Goal: Task Accomplishment & Management: Manage account settings

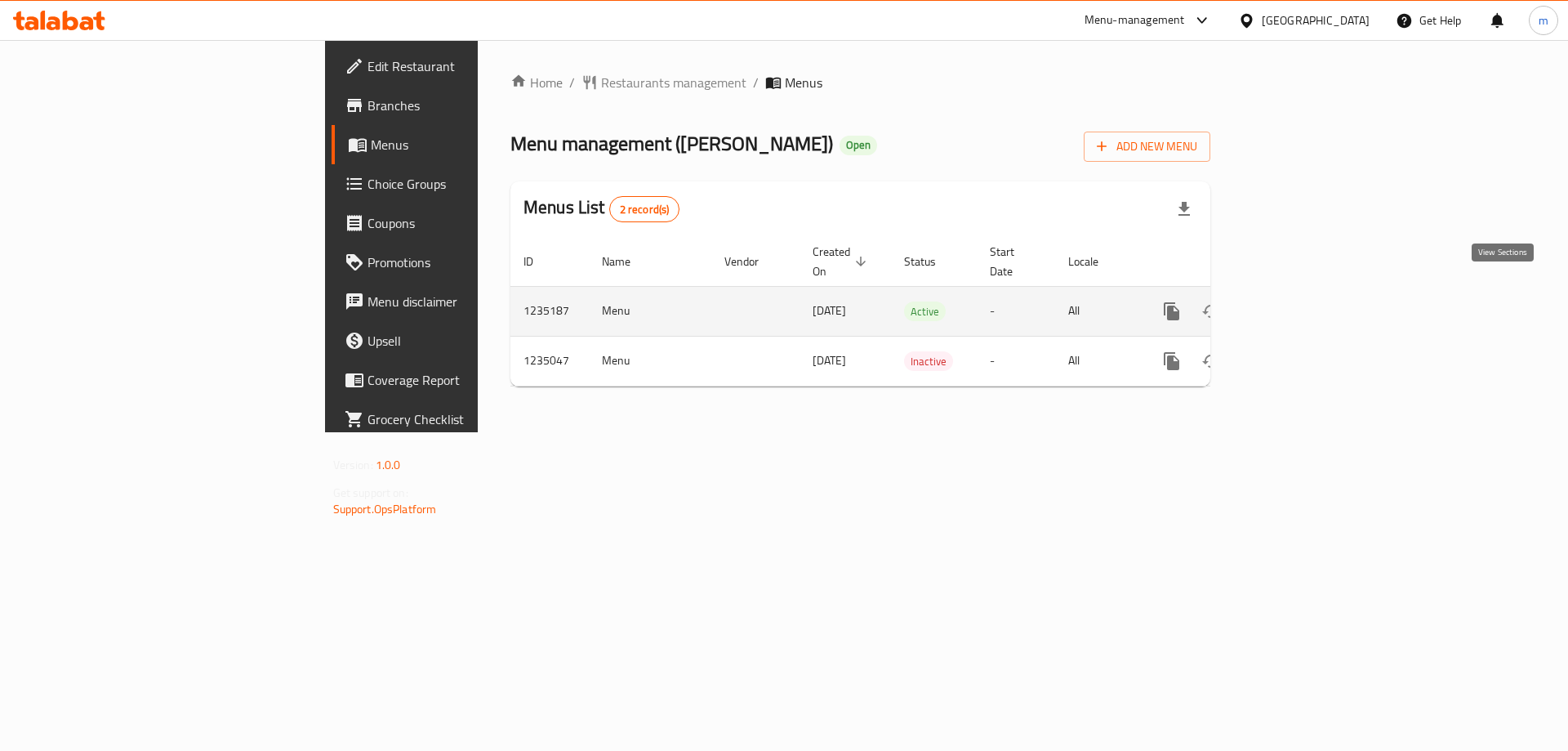
click at [1309, 294] on link "enhanced table" at bounding box center [1289, 311] width 39 height 39
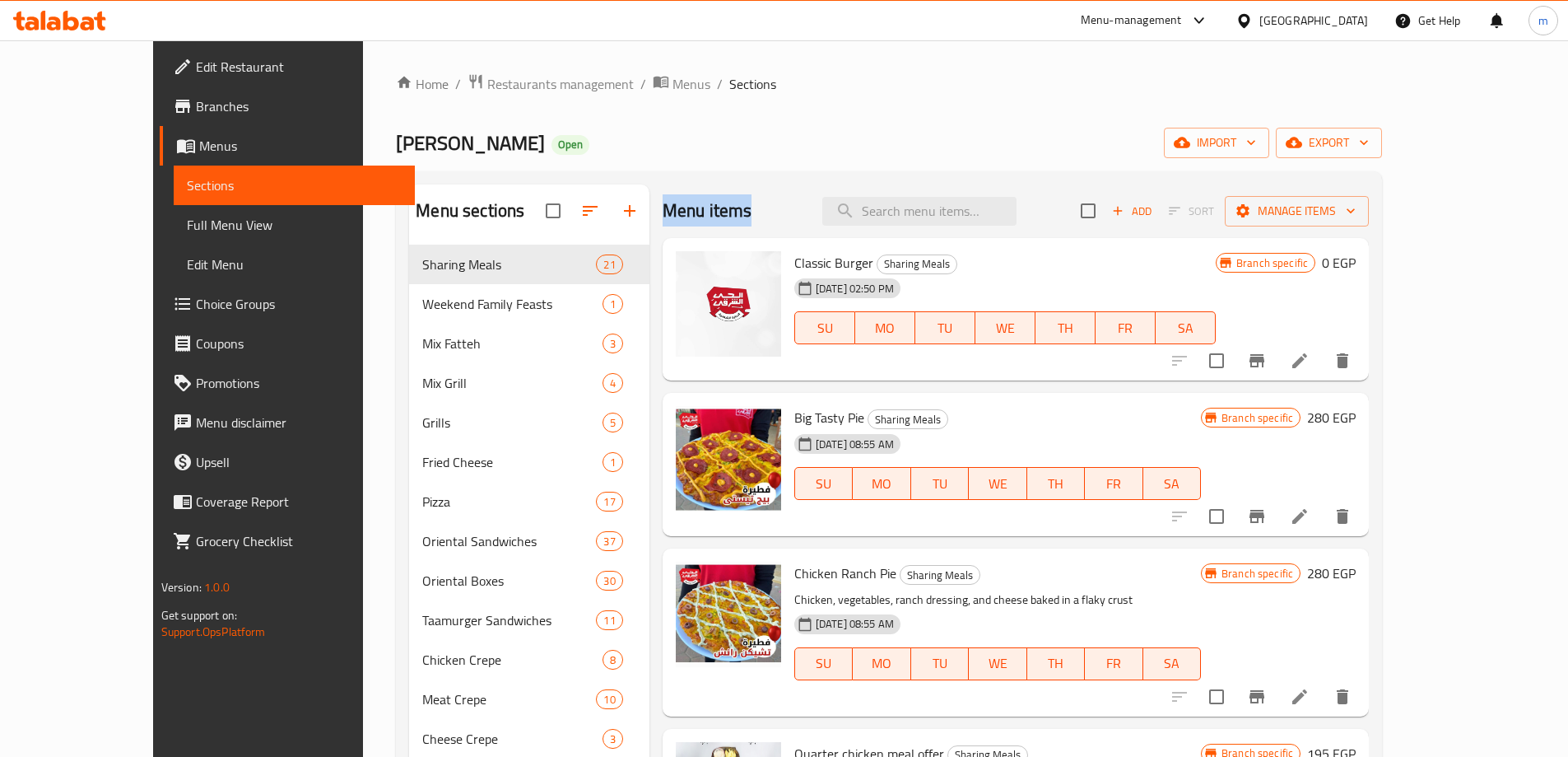
drag, startPoint x: 724, startPoint y: 213, endPoint x: 619, endPoint y: 220, distance: 105.2
click at [683, 142] on div "[PERSON_NAME] Open import export" at bounding box center [889, 142] width 987 height 30
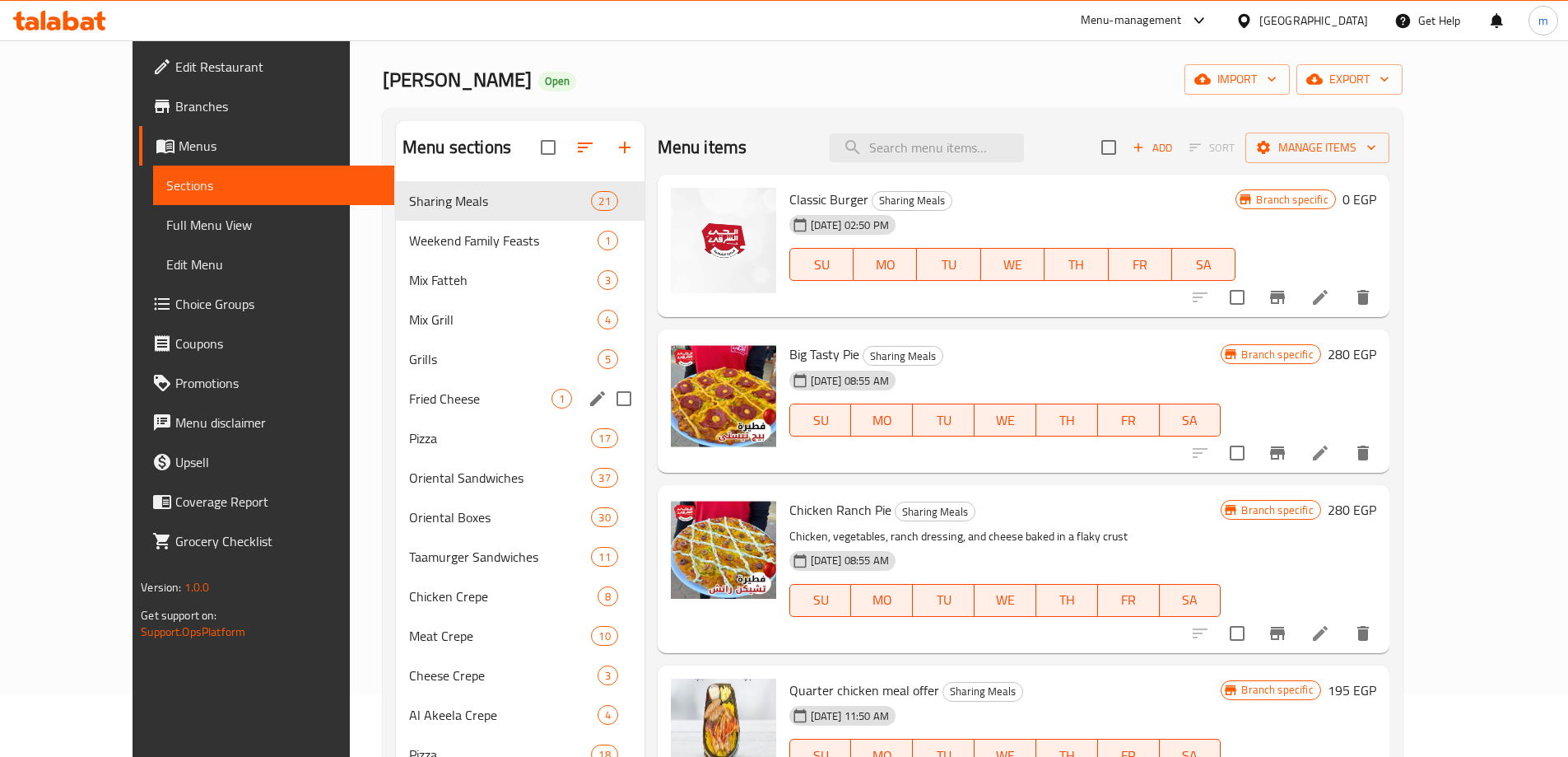
scroll to position [83, 0]
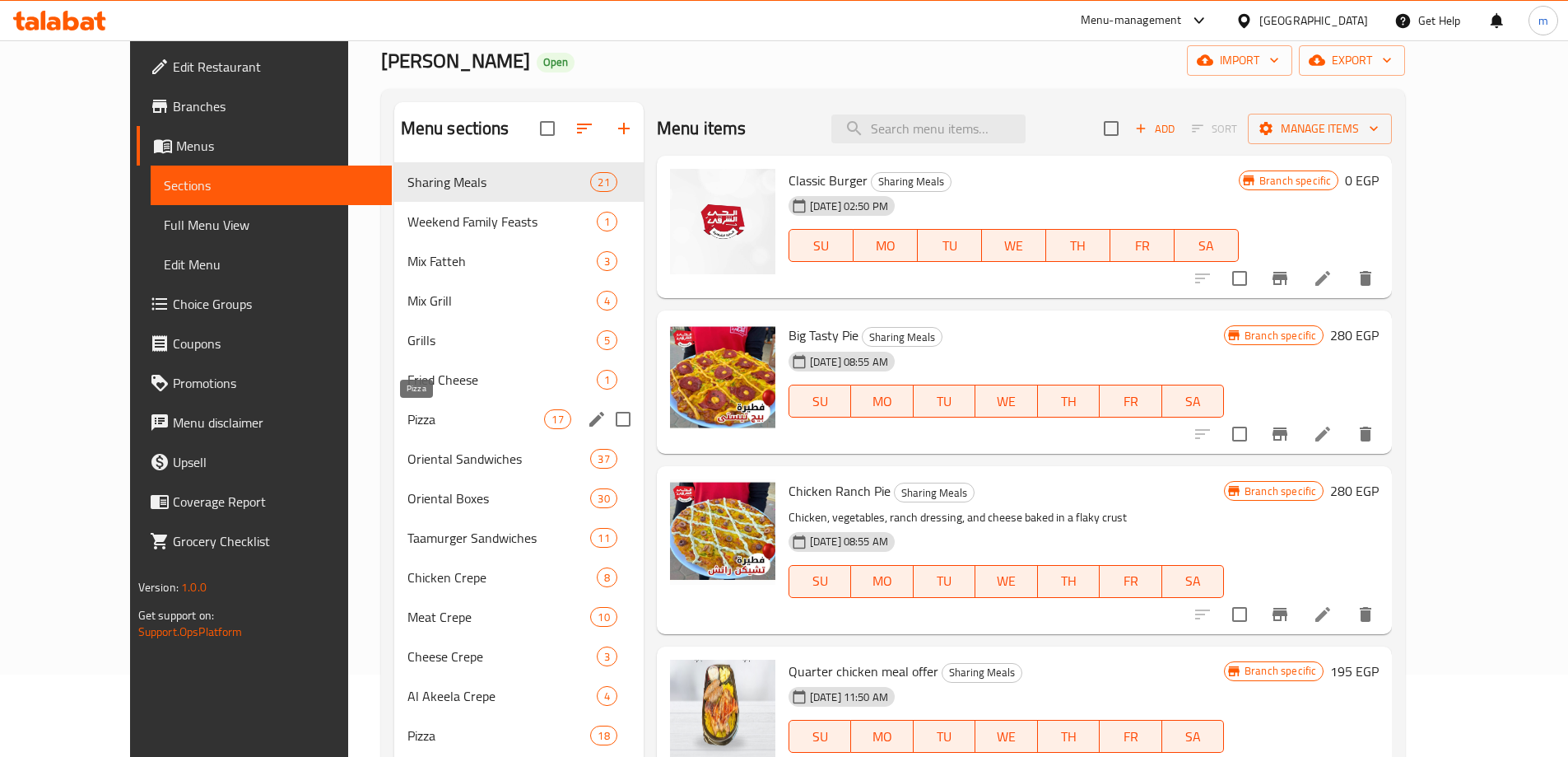
drag, startPoint x: 367, startPoint y: 421, endPoint x: 396, endPoint y: 460, distance: 48.6
click at [408, 422] on span "Pizza" at bounding box center [477, 419] width 138 height 20
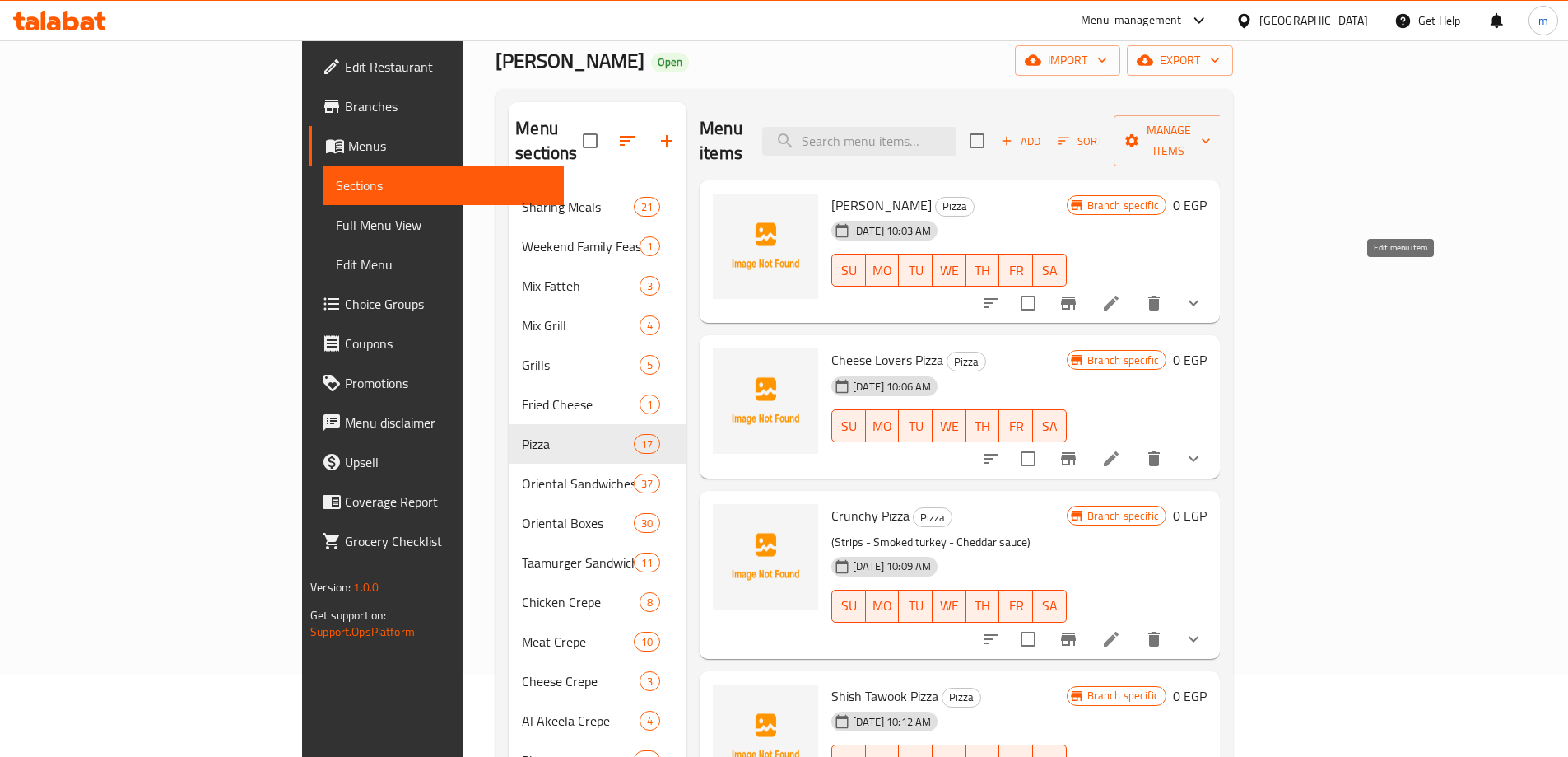
click at [1122, 293] on icon at bounding box center [1111, 303] width 20 height 20
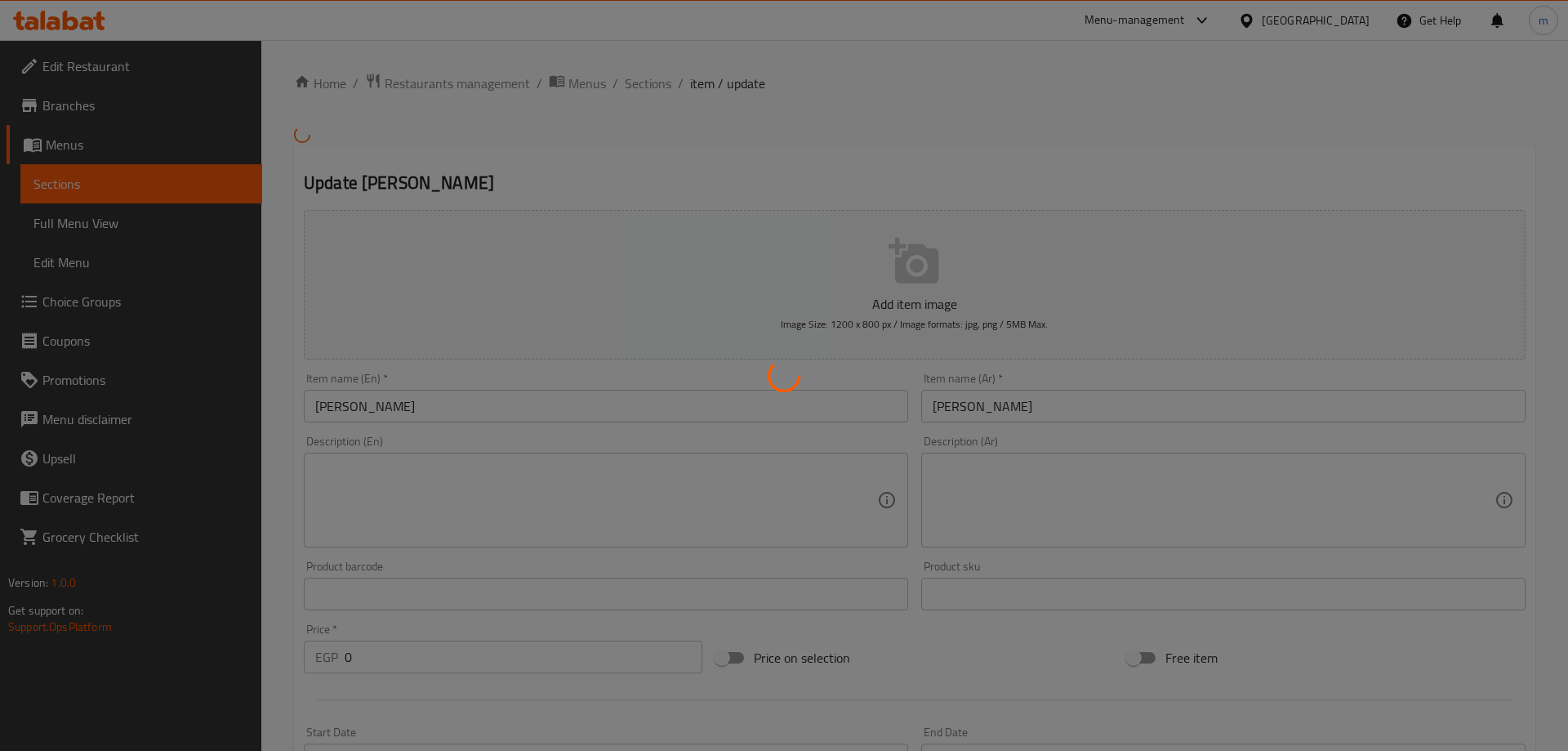
type input "اختيارك من الإضافات:"
type input "0"
type input "2"
type input "اختيارك من الإضافات:"
type input "0"
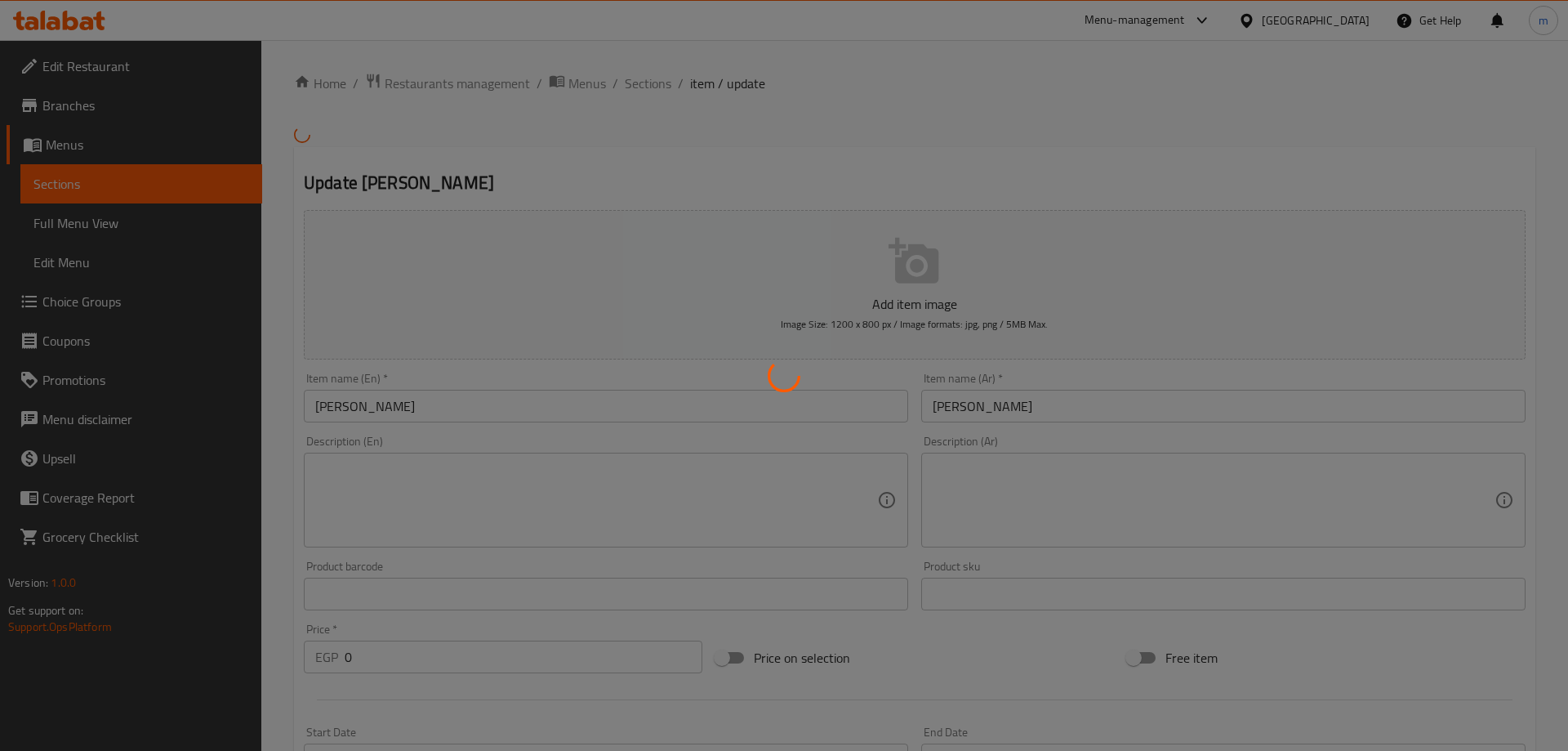
type input "2"
type input "اختيارك من الإضافات:"
type input "0"
type input "2"
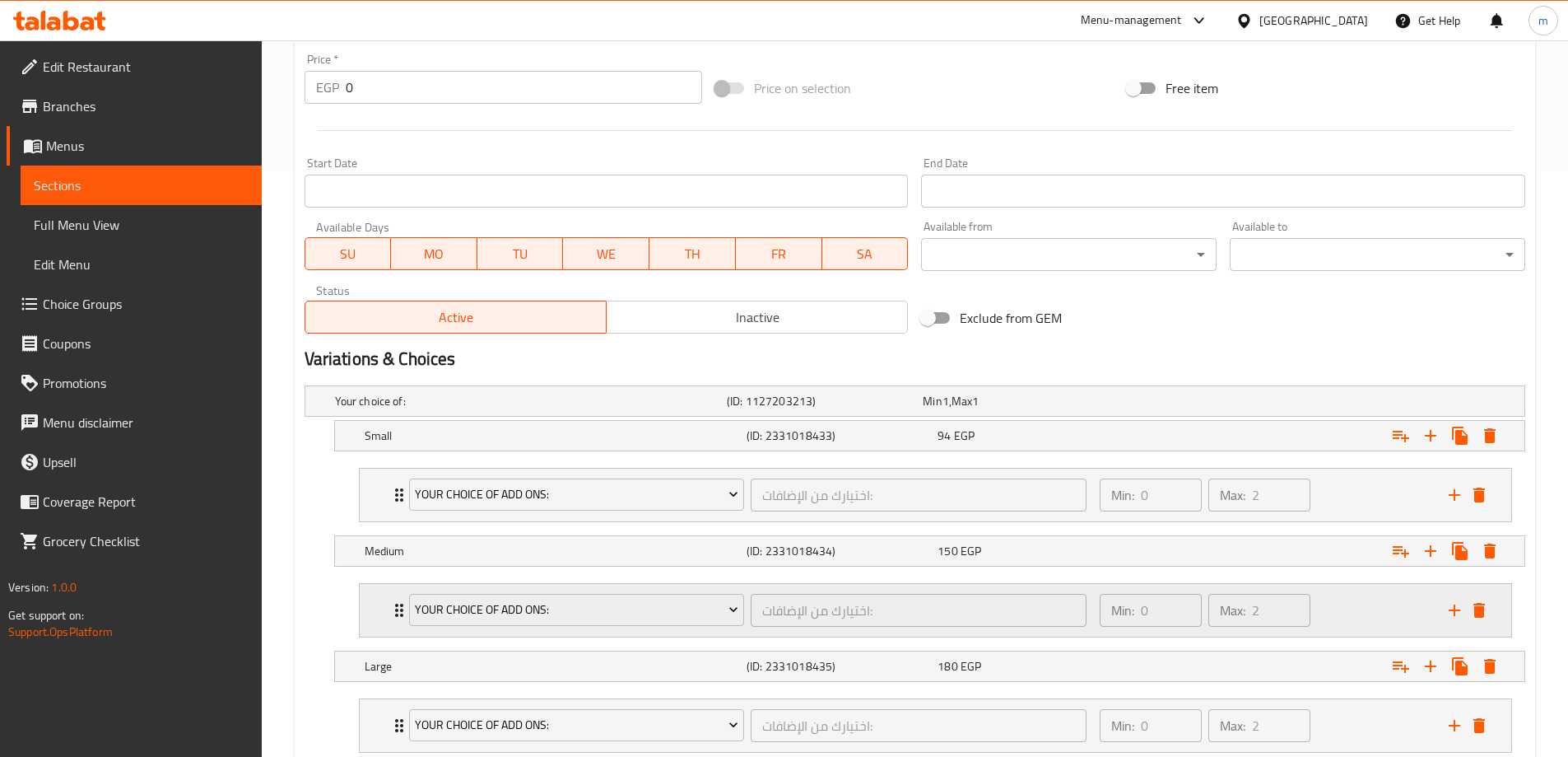
scroll to position [695, 0]
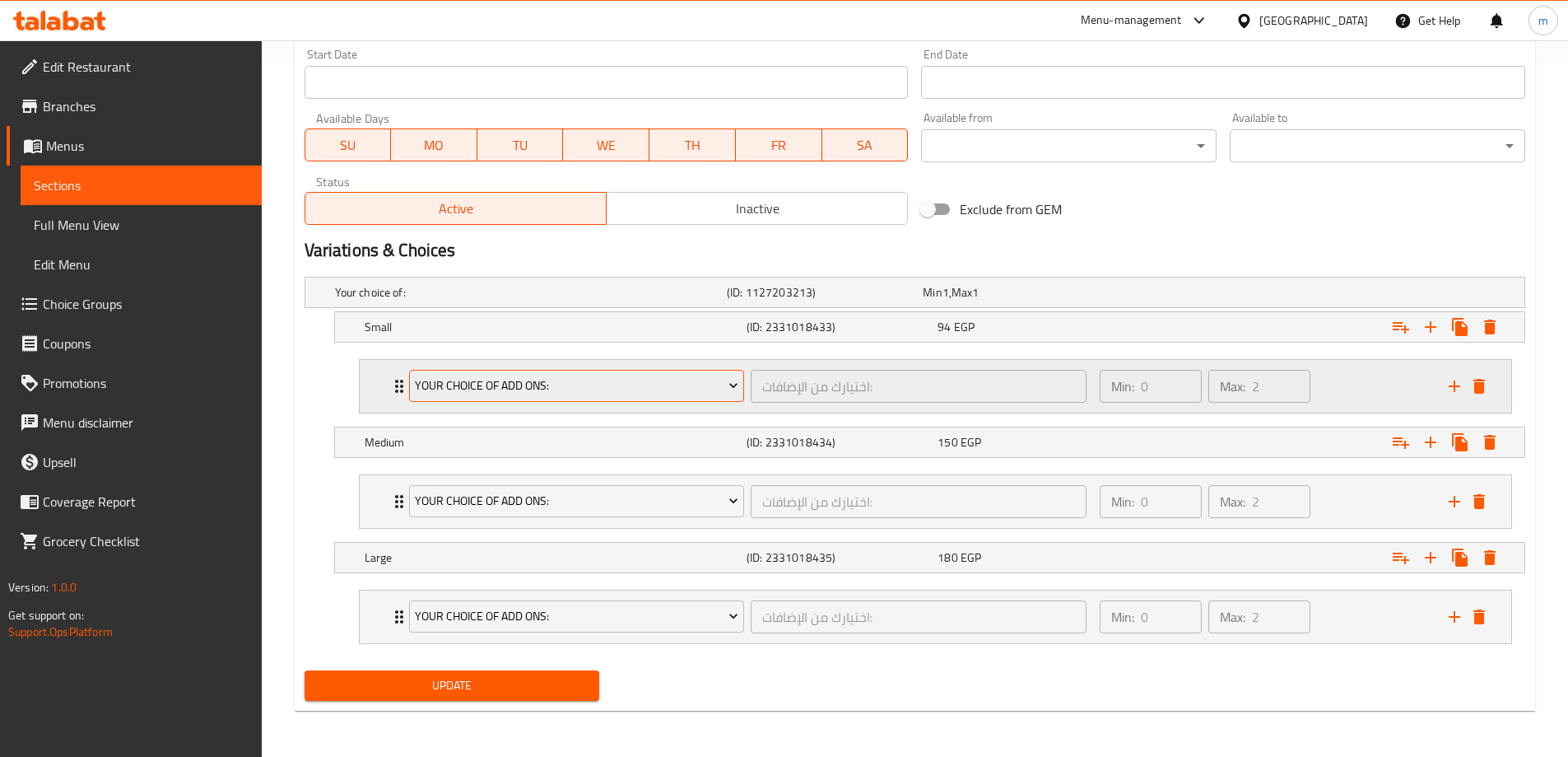
click at [664, 379] on span "Your Choice Of Add Ons:" at bounding box center [577, 386] width 323 height 20
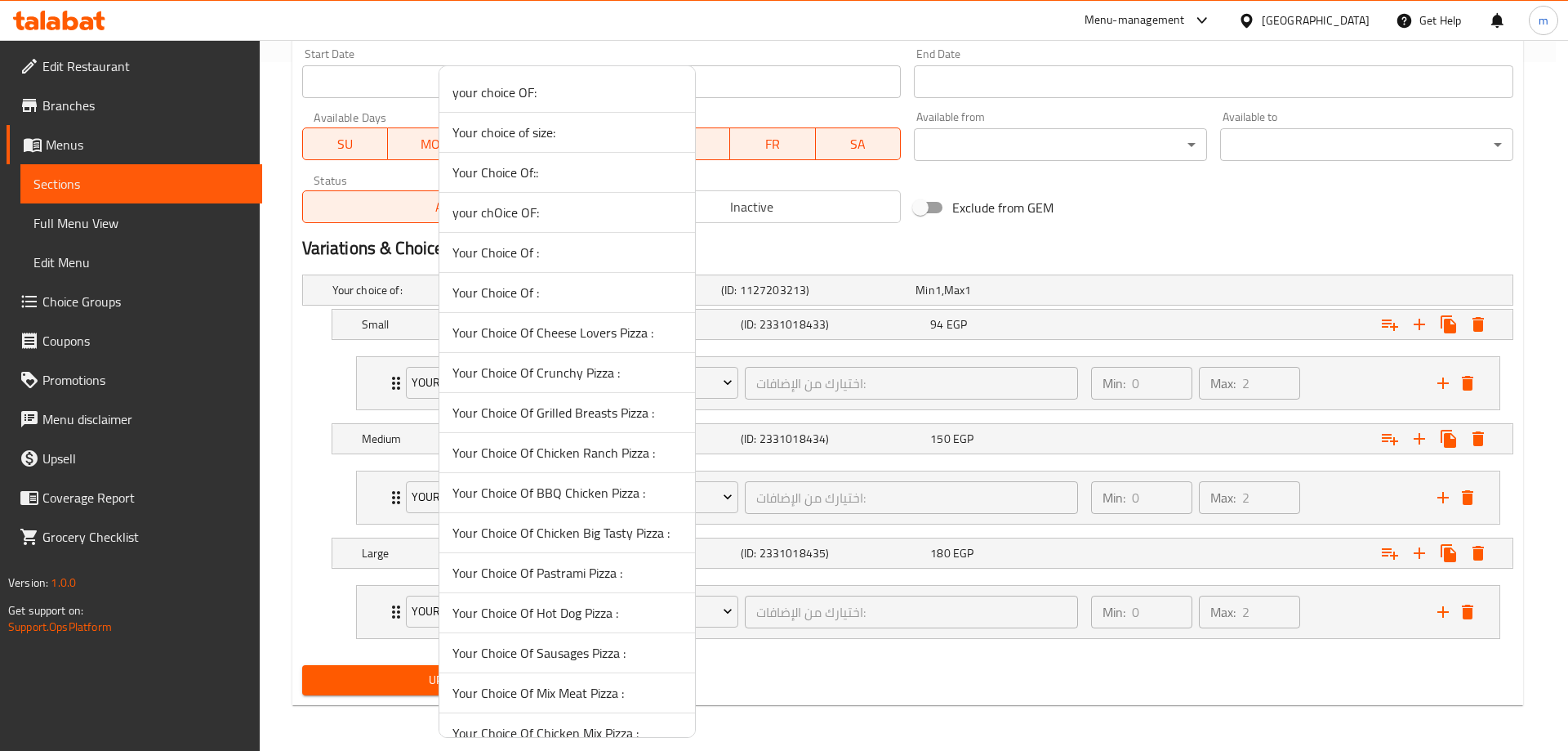
click at [855, 251] on div at bounding box center [784, 376] width 1568 height 751
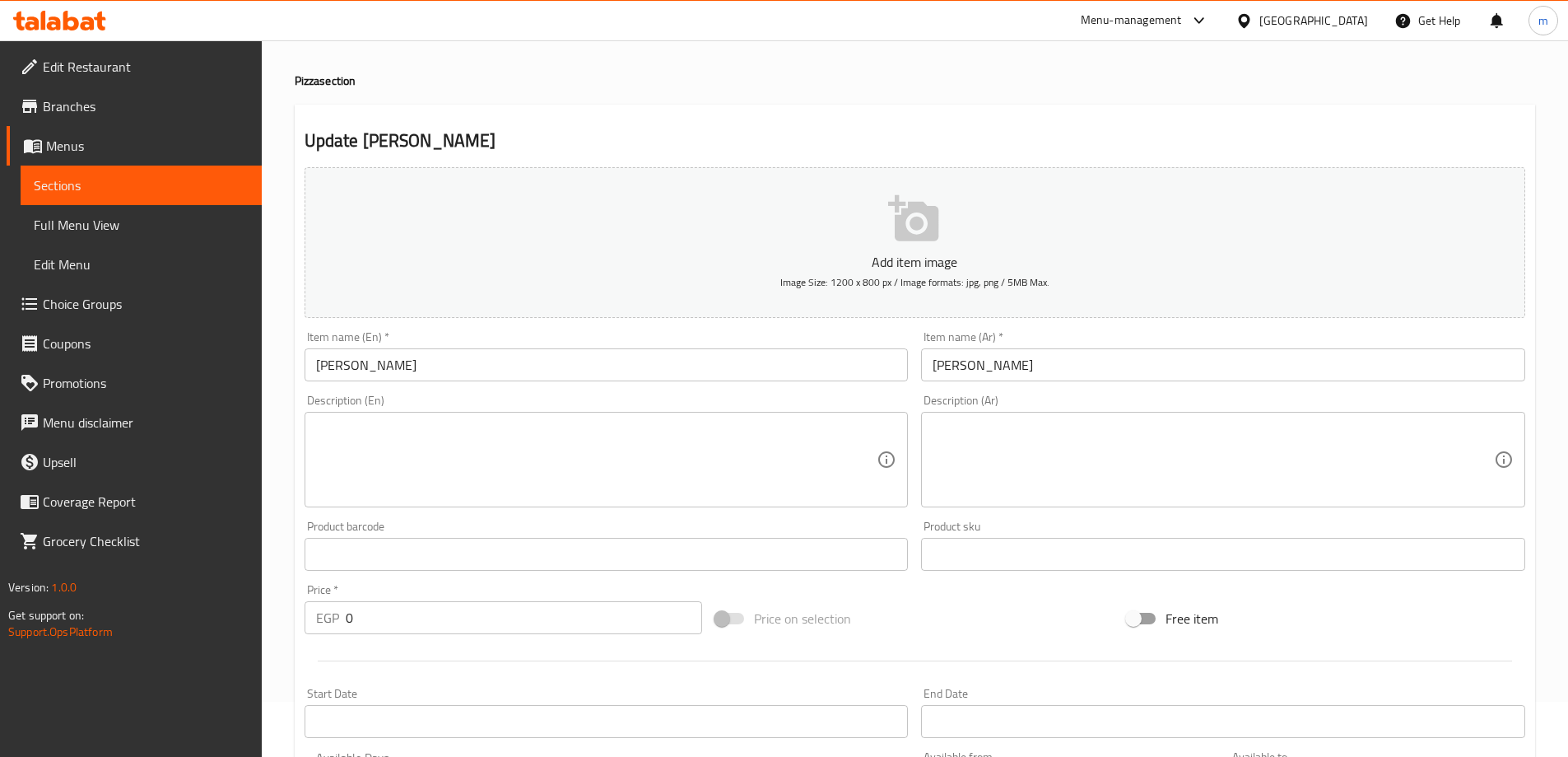
scroll to position [0, 0]
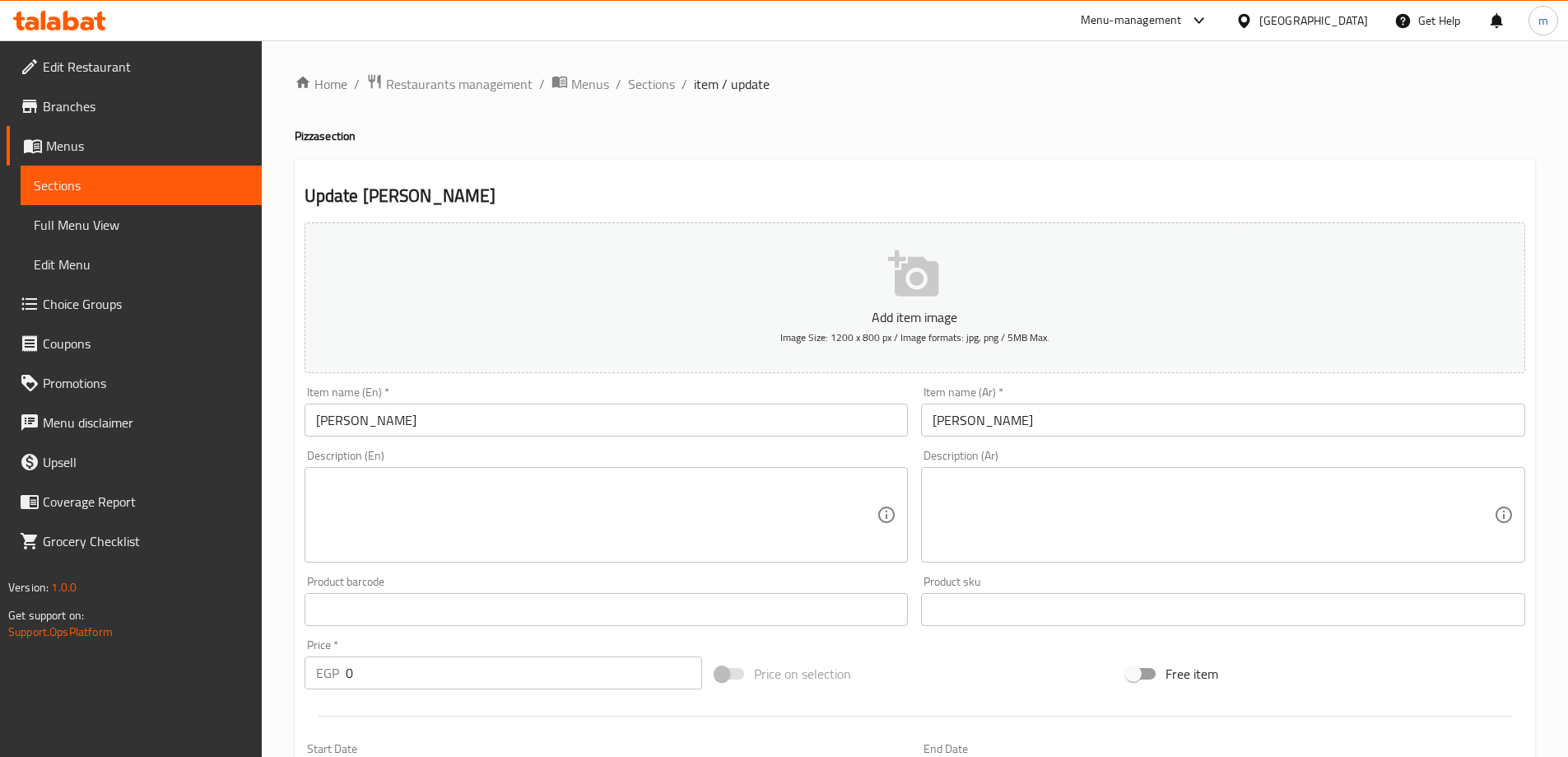
click at [107, 175] on link "Sections" at bounding box center [141, 185] width 242 height 40
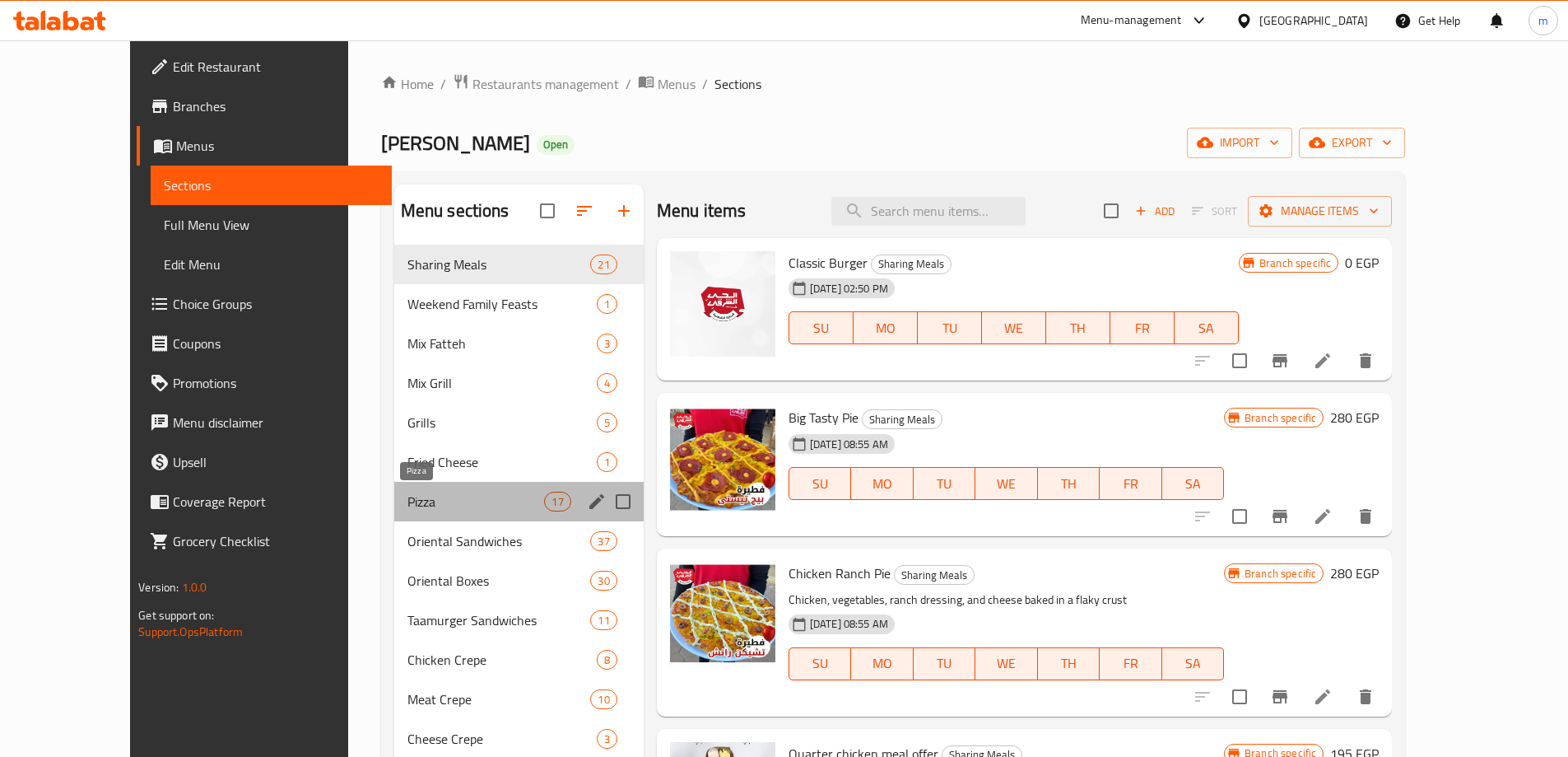
click at [408, 491] on span "Pizza" at bounding box center [477, 502] width 138 height 20
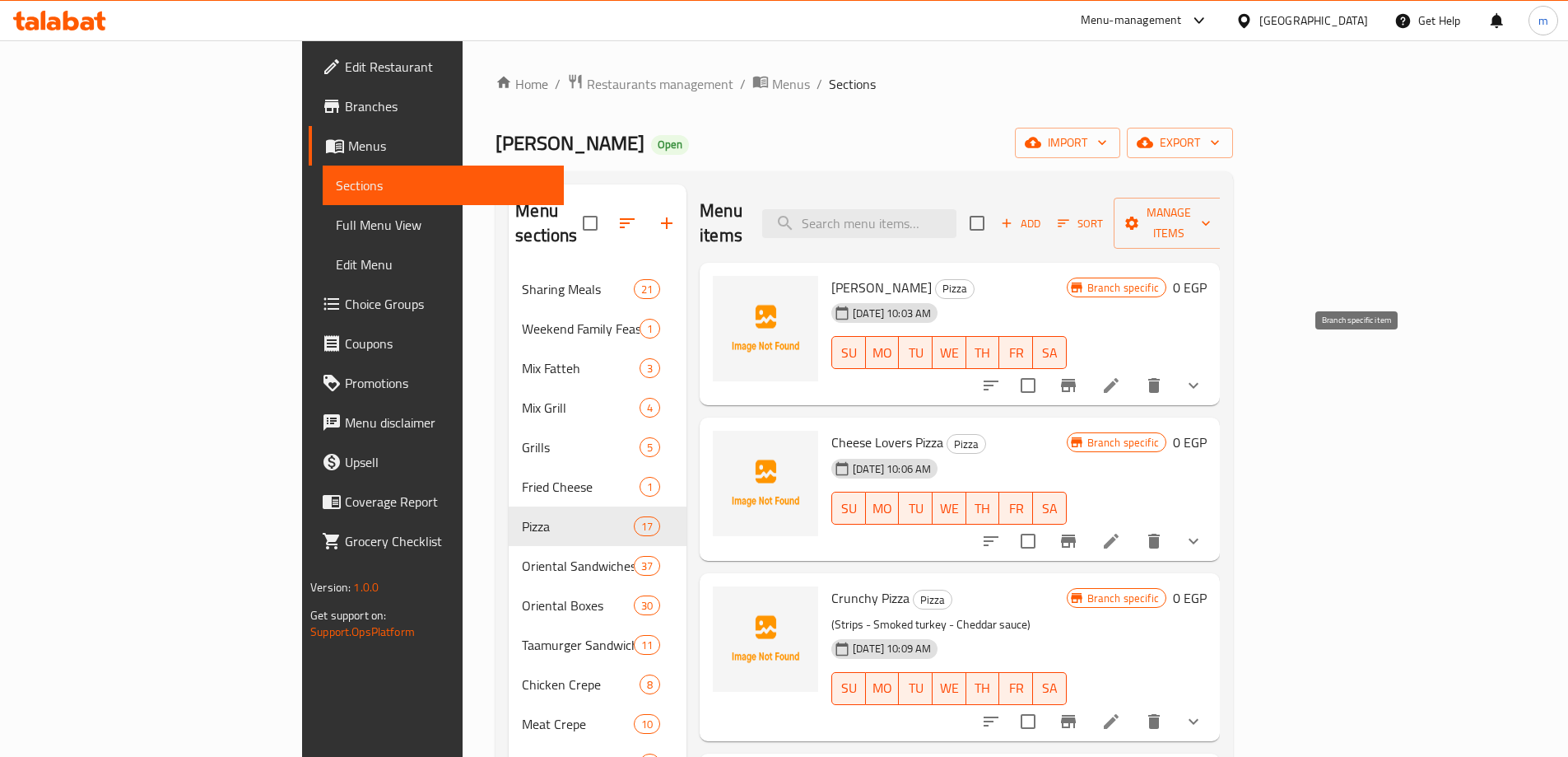
click at [1076, 378] on icon "Branch-specific-item" at bounding box center [1068, 385] width 15 height 13
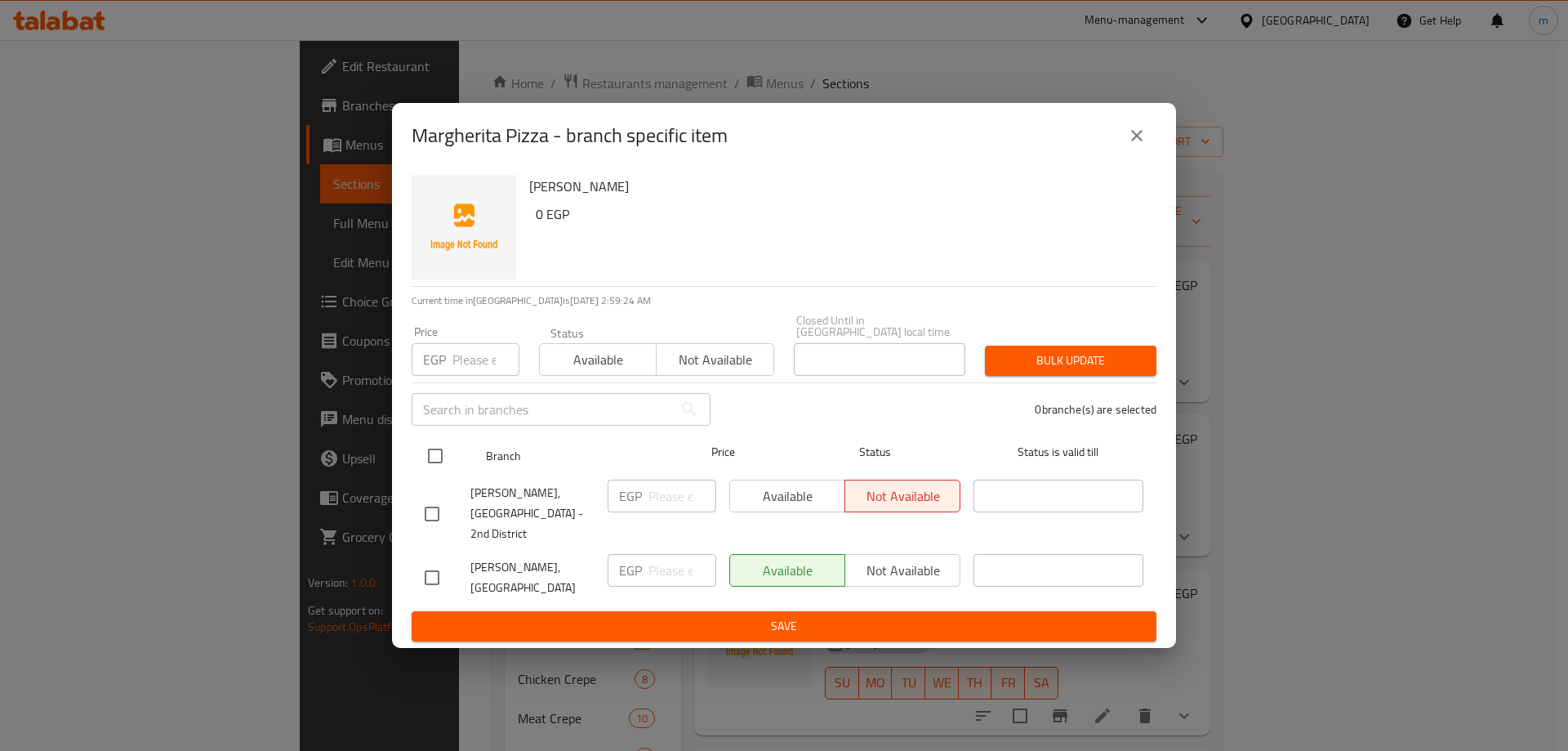
click at [1065, 444] on div "Status is valid till" at bounding box center [1058, 456] width 183 height 47
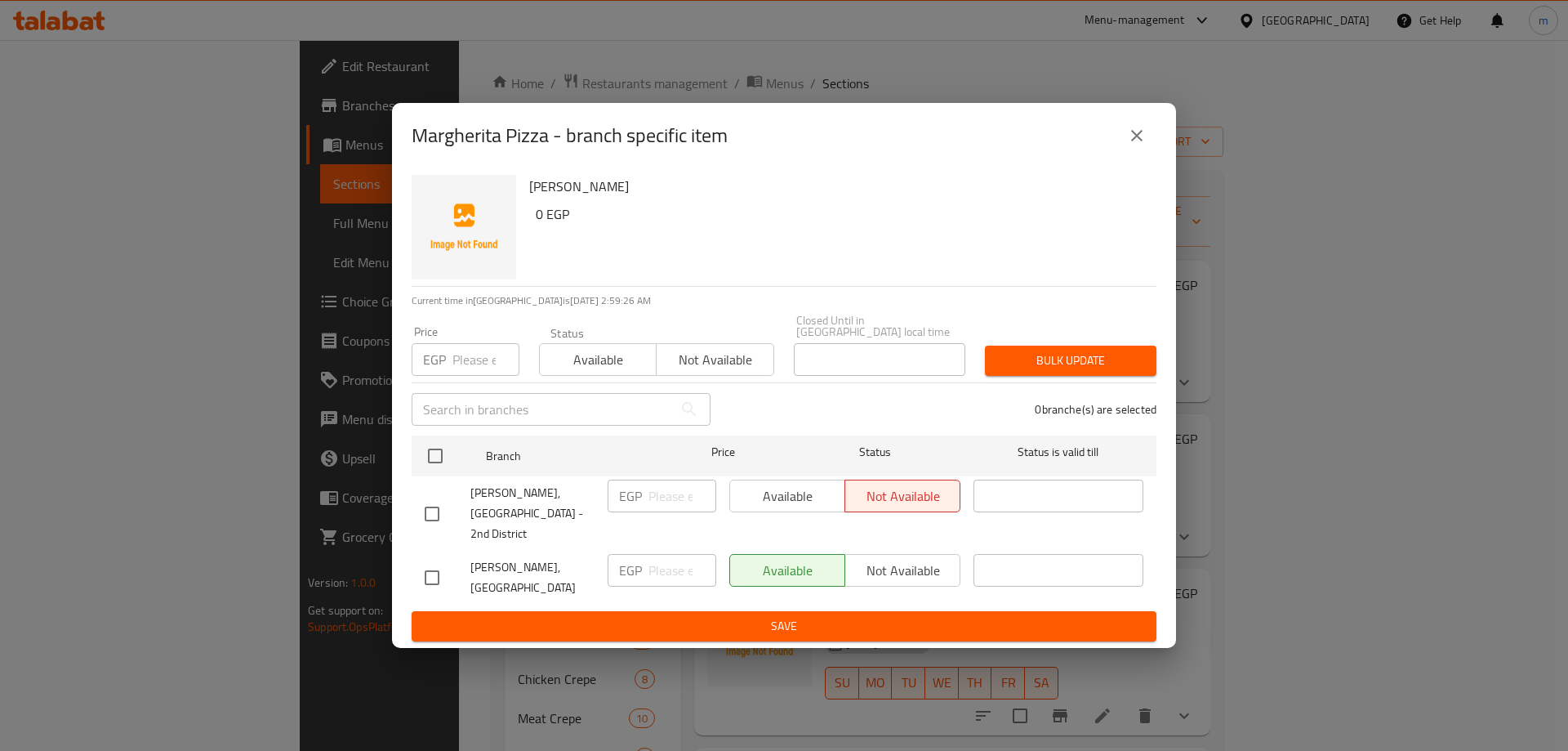
click at [474, 360] on input "number" at bounding box center [486, 359] width 67 height 33
click at [601, 357] on span "Available" at bounding box center [599, 360] width 104 height 24
click at [717, 330] on div "Status Available Not available" at bounding box center [657, 351] width 255 height 68
click at [1146, 154] on button "close" at bounding box center [1136, 135] width 39 height 39
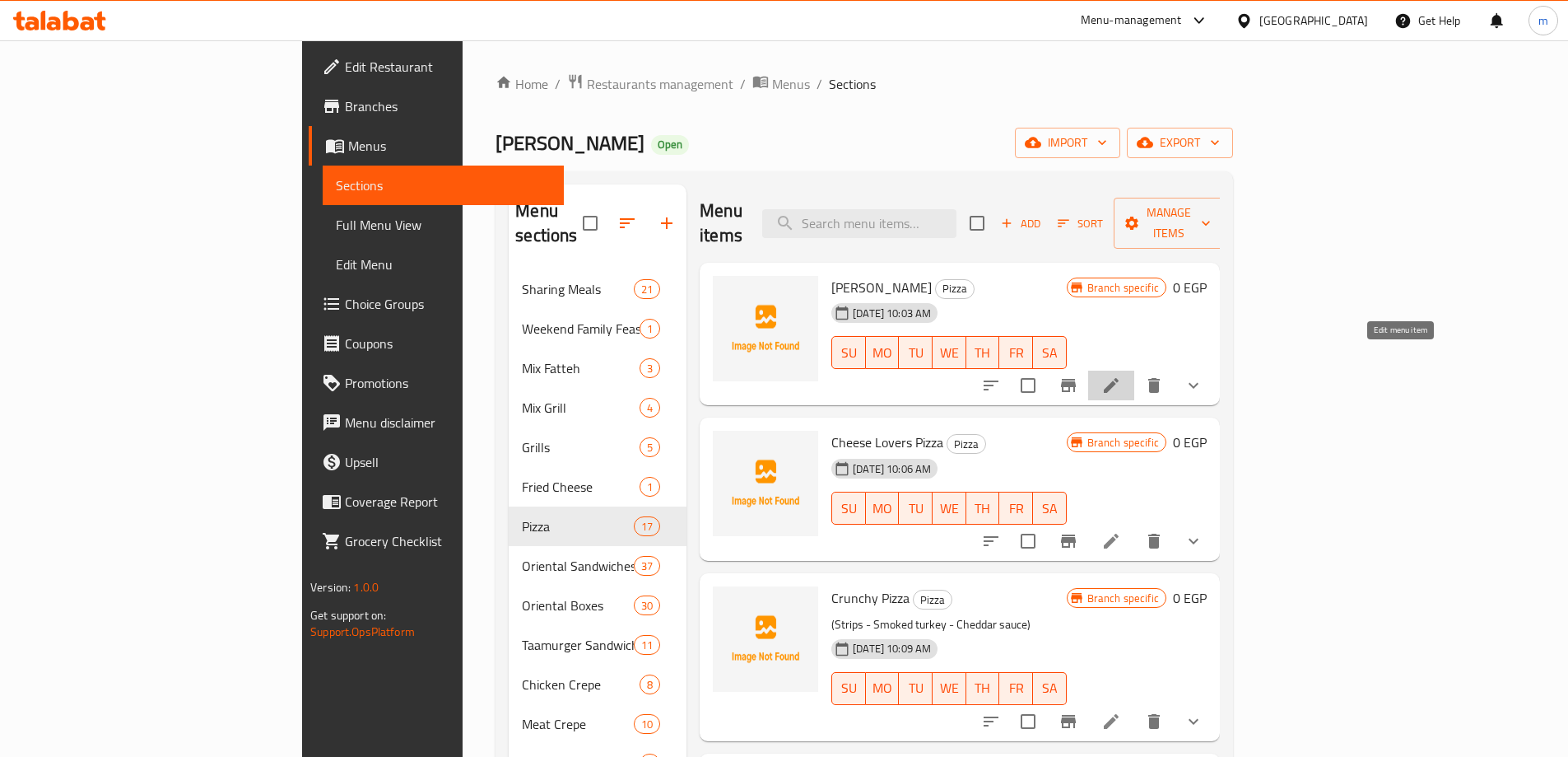
click at [1122, 376] on icon at bounding box center [1111, 386] width 20 height 20
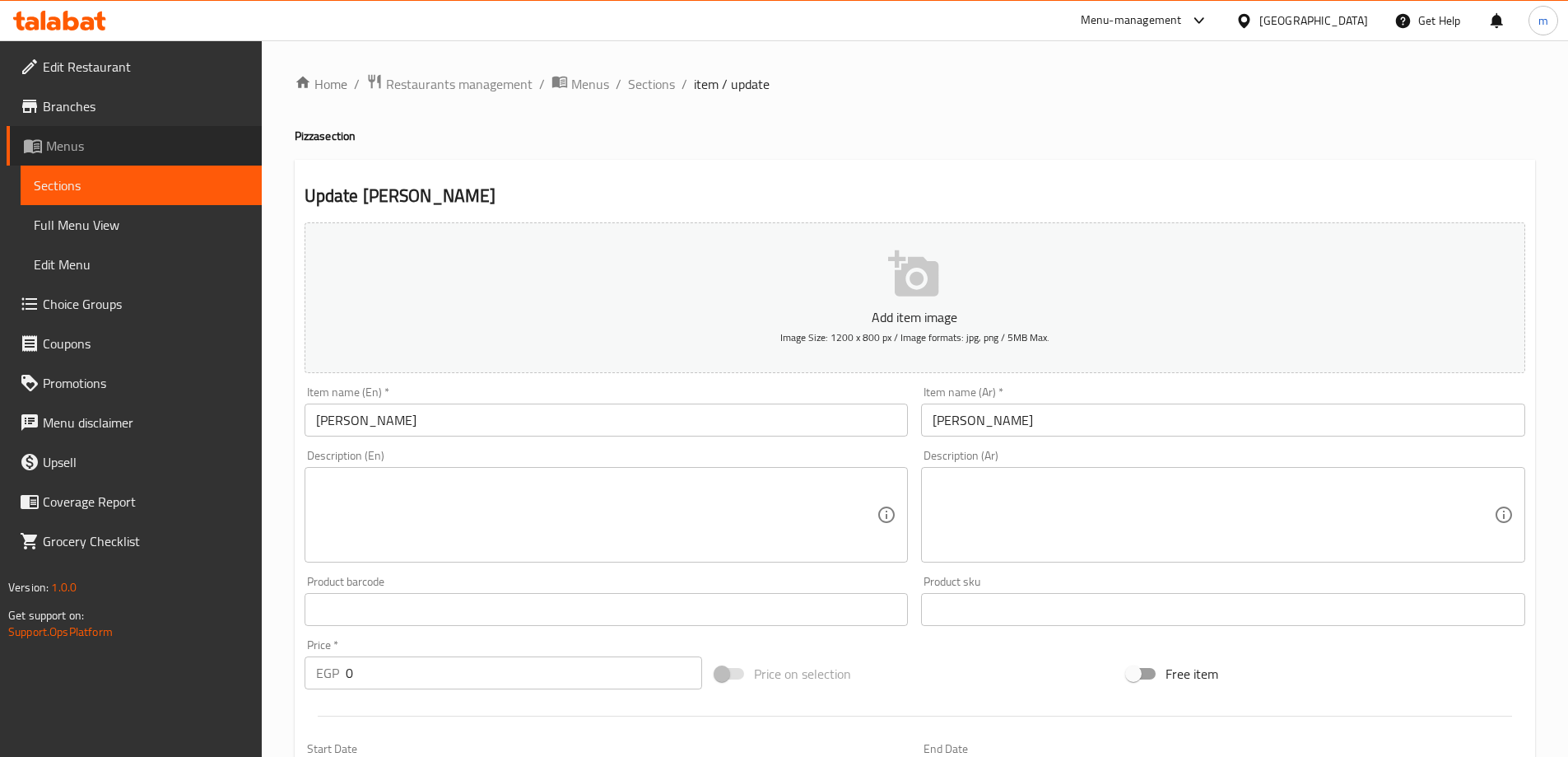
click at [75, 153] on span "Menus" at bounding box center [147, 146] width 202 height 20
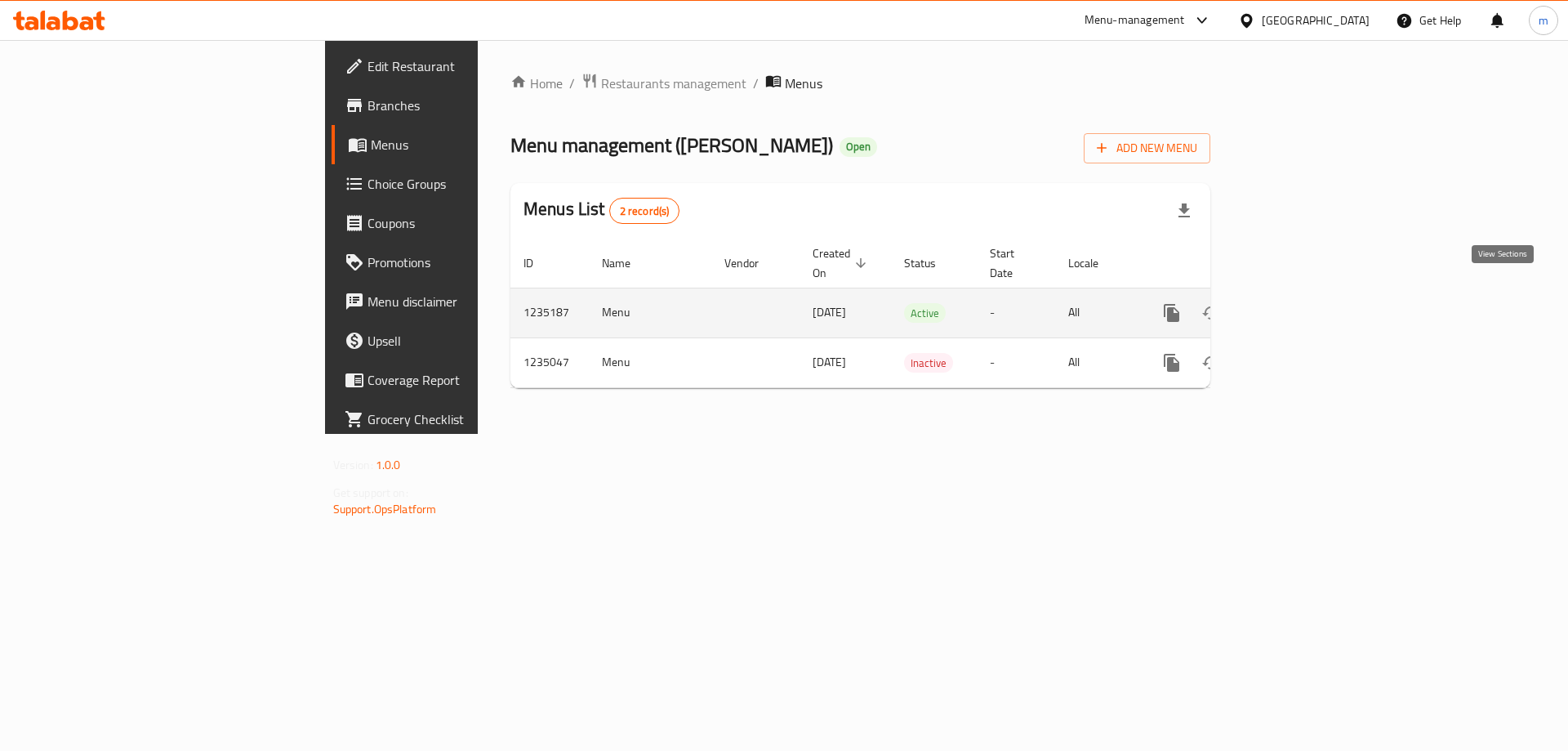
click at [1299, 303] on icon "enhanced table" at bounding box center [1289, 314] width 20 height 20
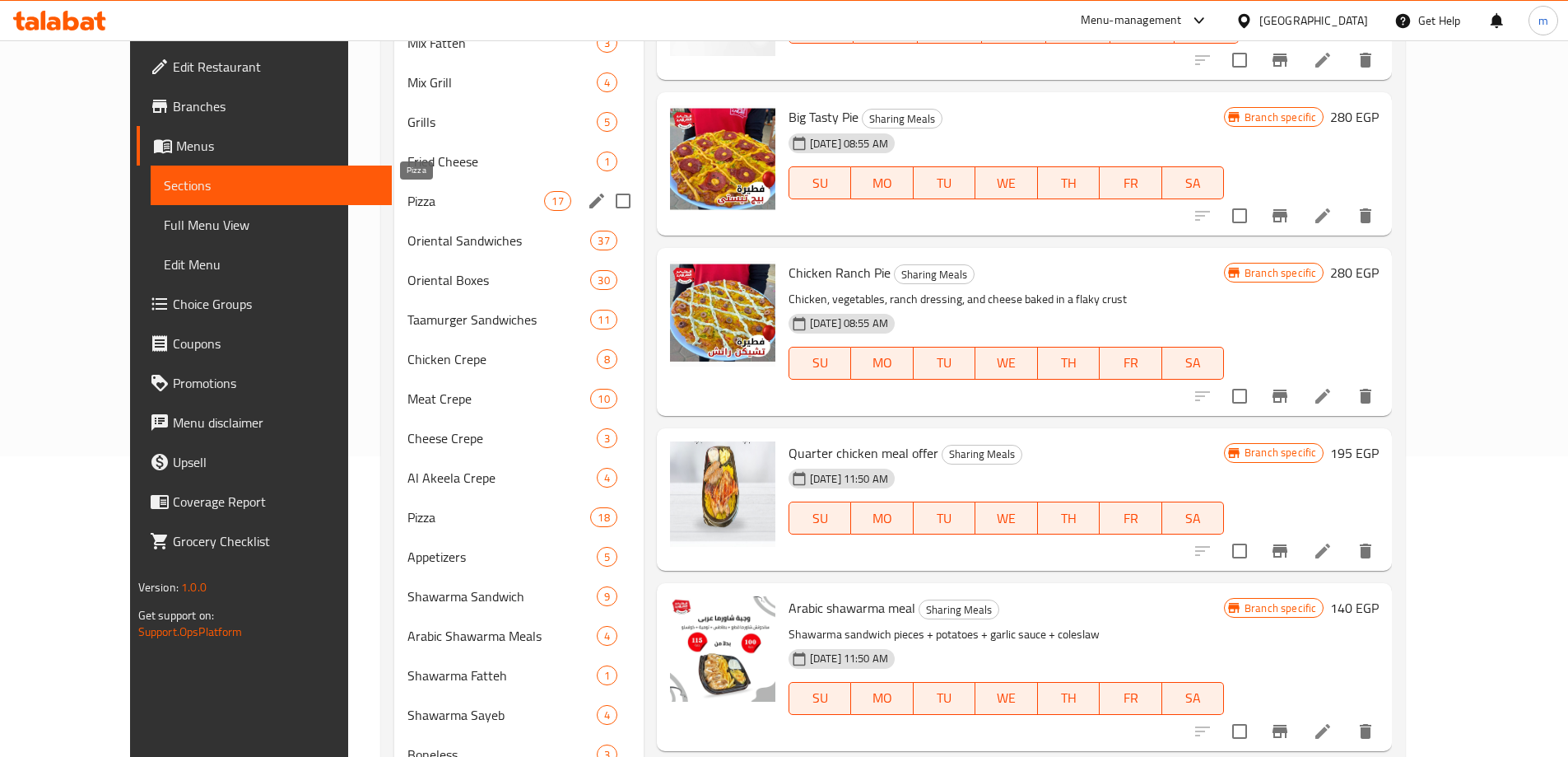
scroll to position [330, 0]
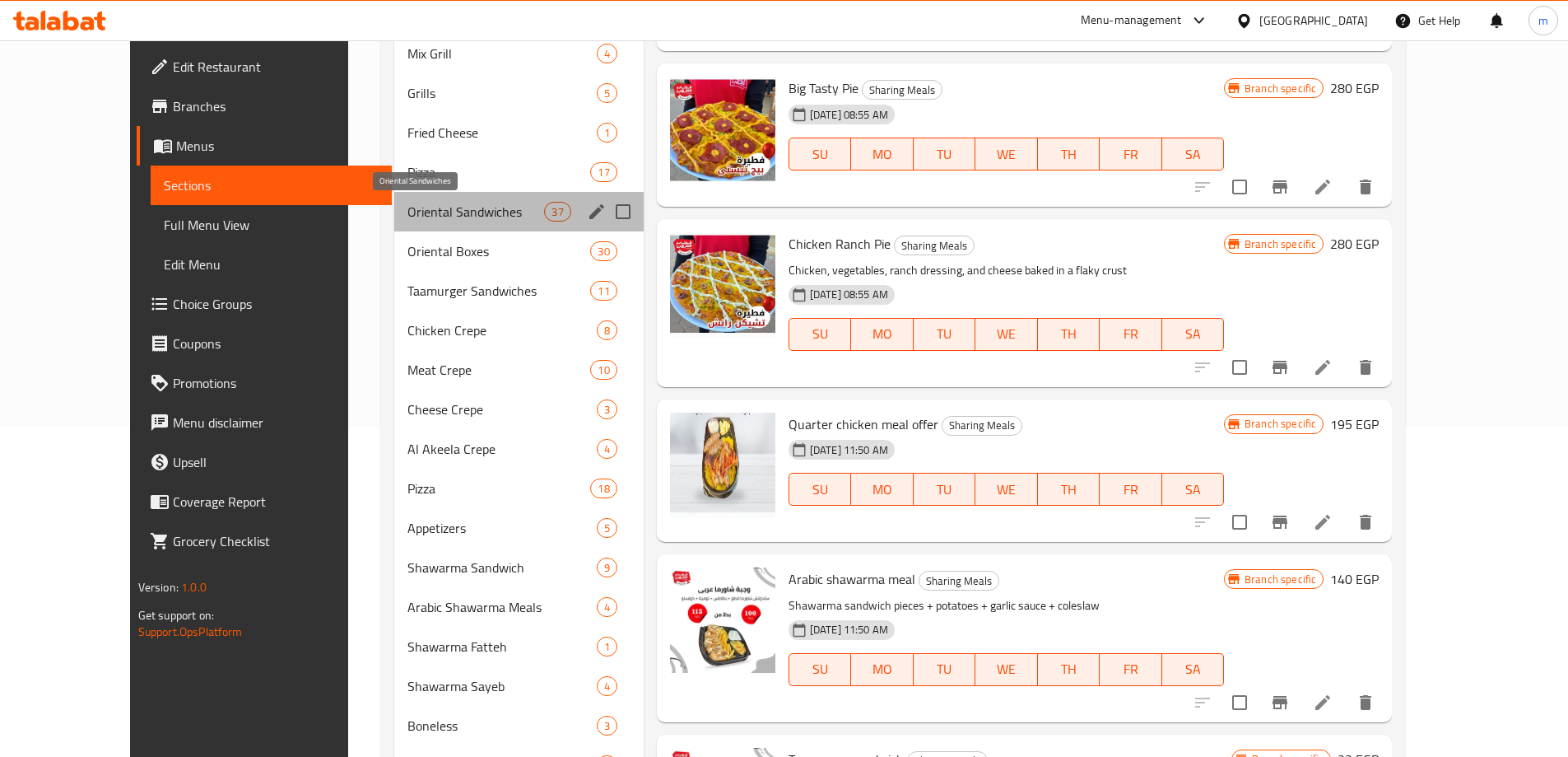
click at [408, 212] on span "Oriental Sandwiches" at bounding box center [477, 212] width 138 height 20
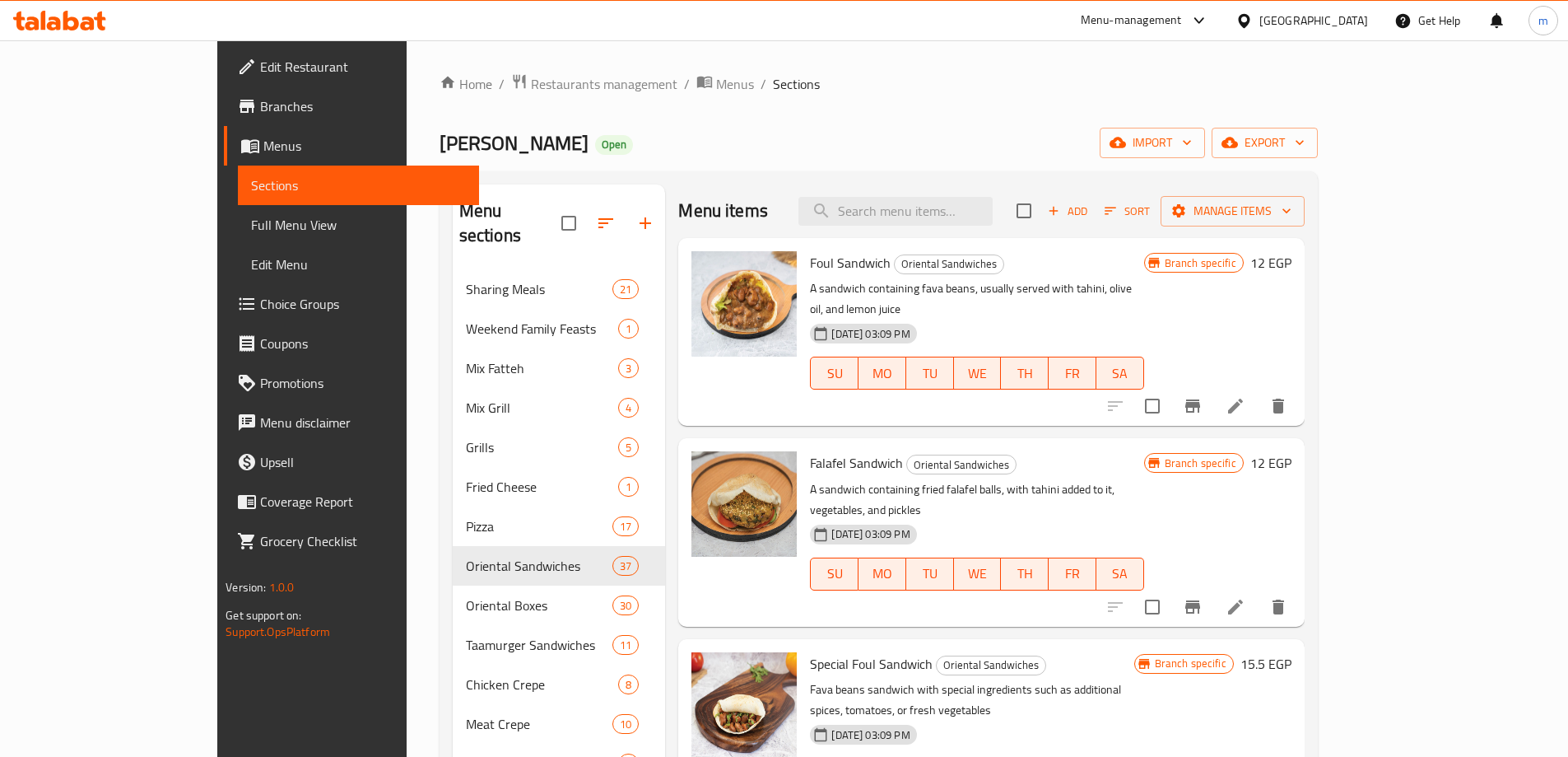
click at [251, 234] on span "Full Menu View" at bounding box center [358, 225] width 215 height 20
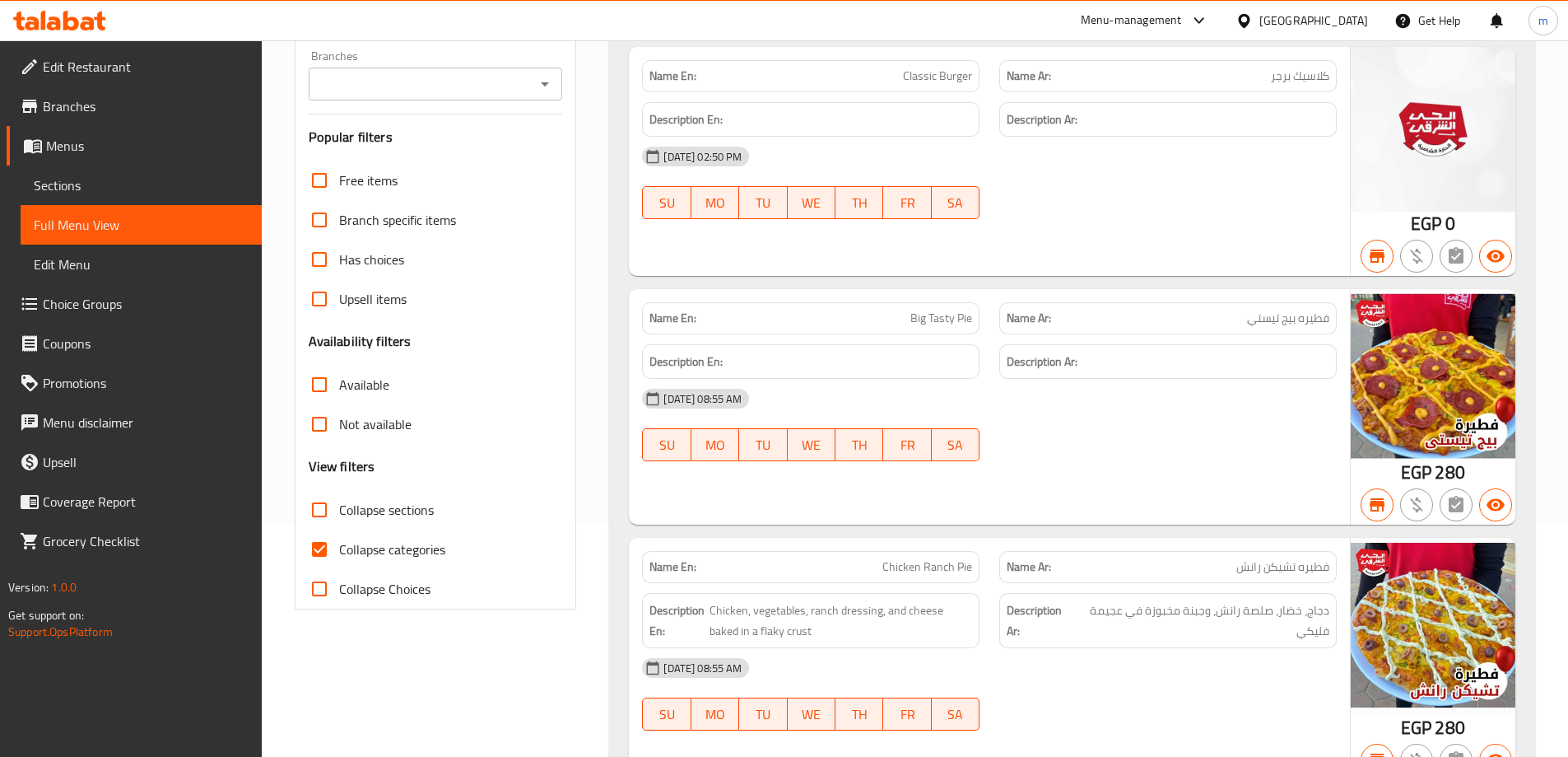
scroll to position [247, 0]
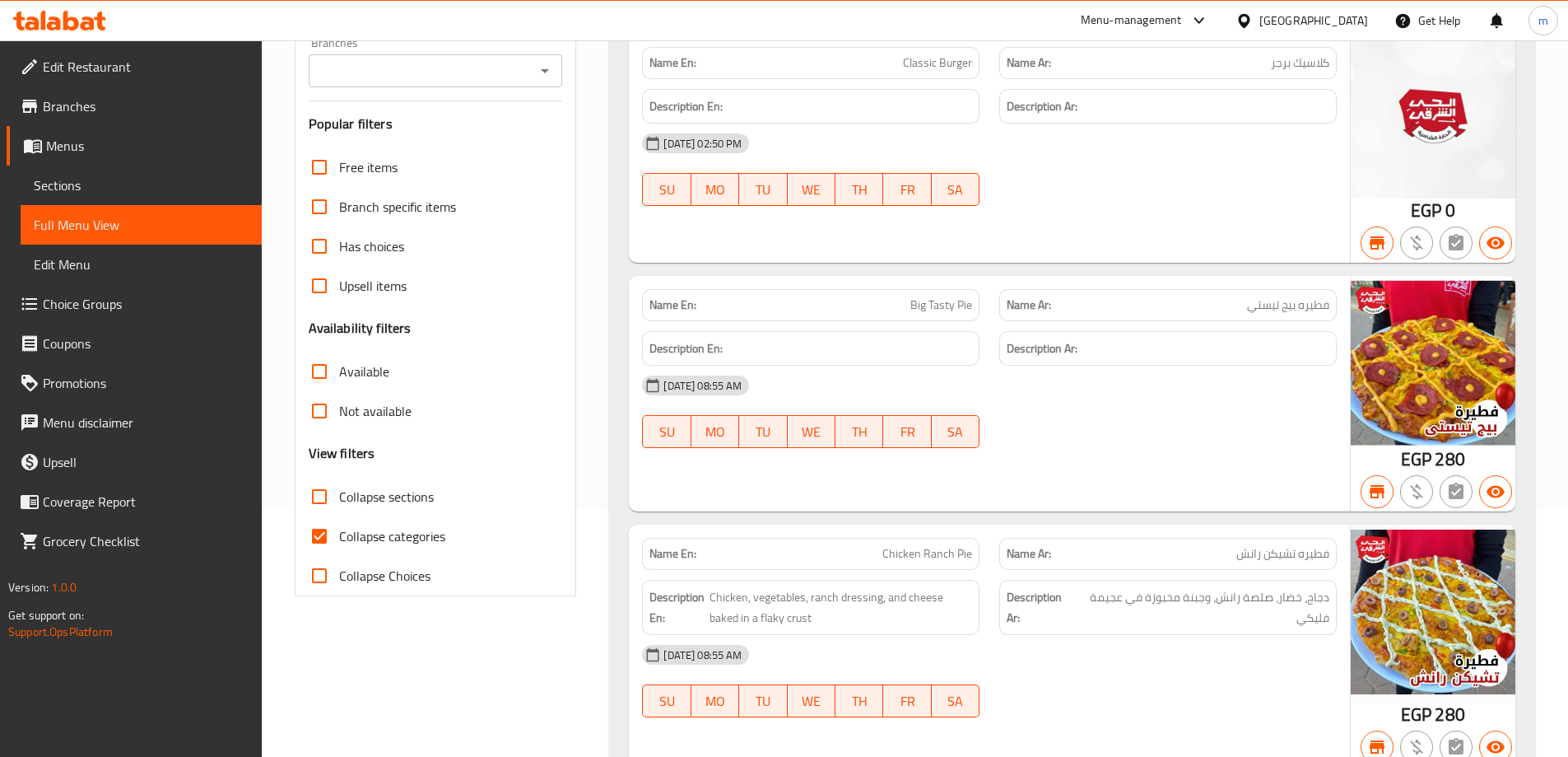
click at [318, 532] on input "Collapse categories" at bounding box center [319, 536] width 39 height 40
checkbox input "false"
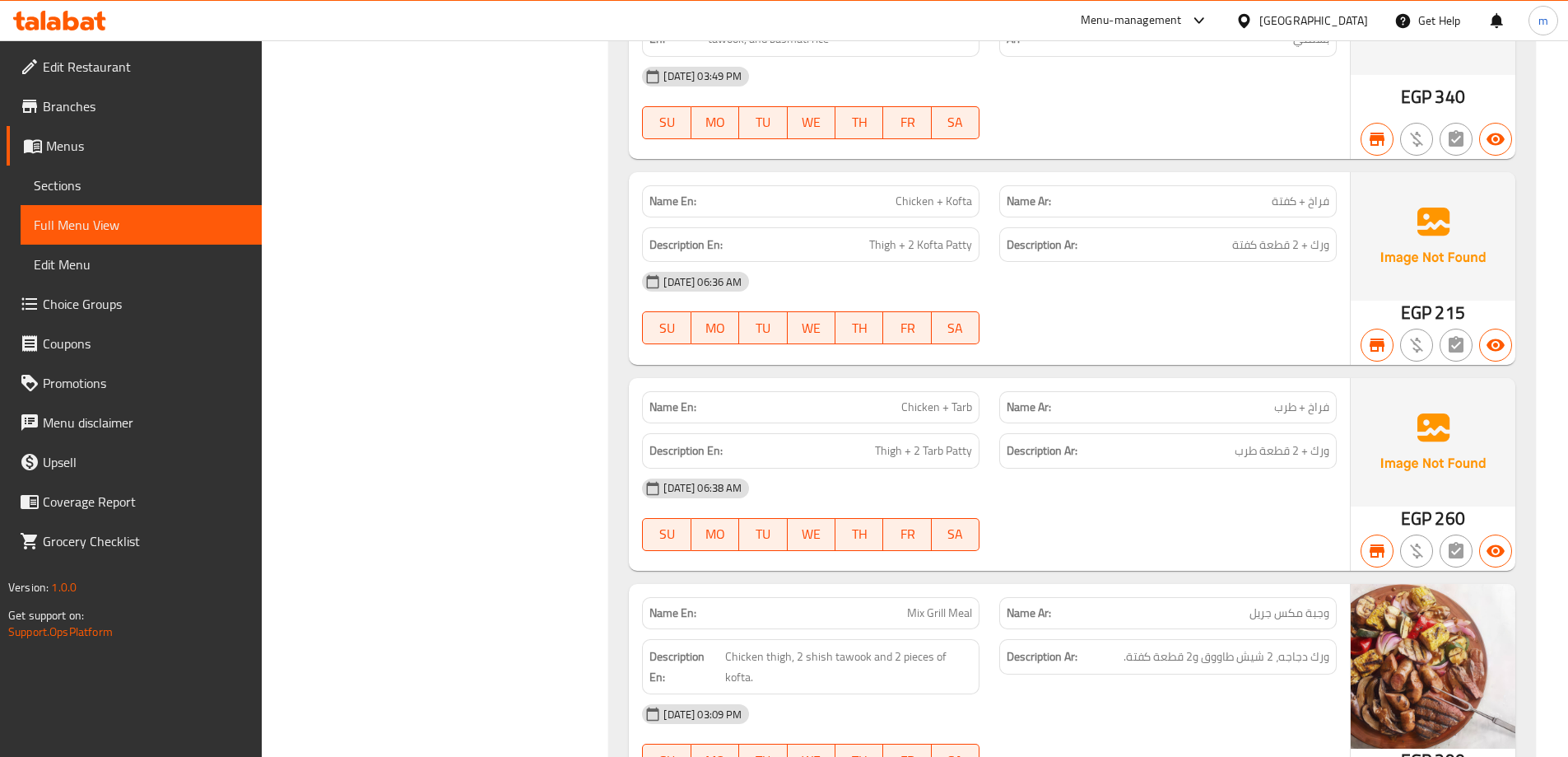
scroll to position [7081, 0]
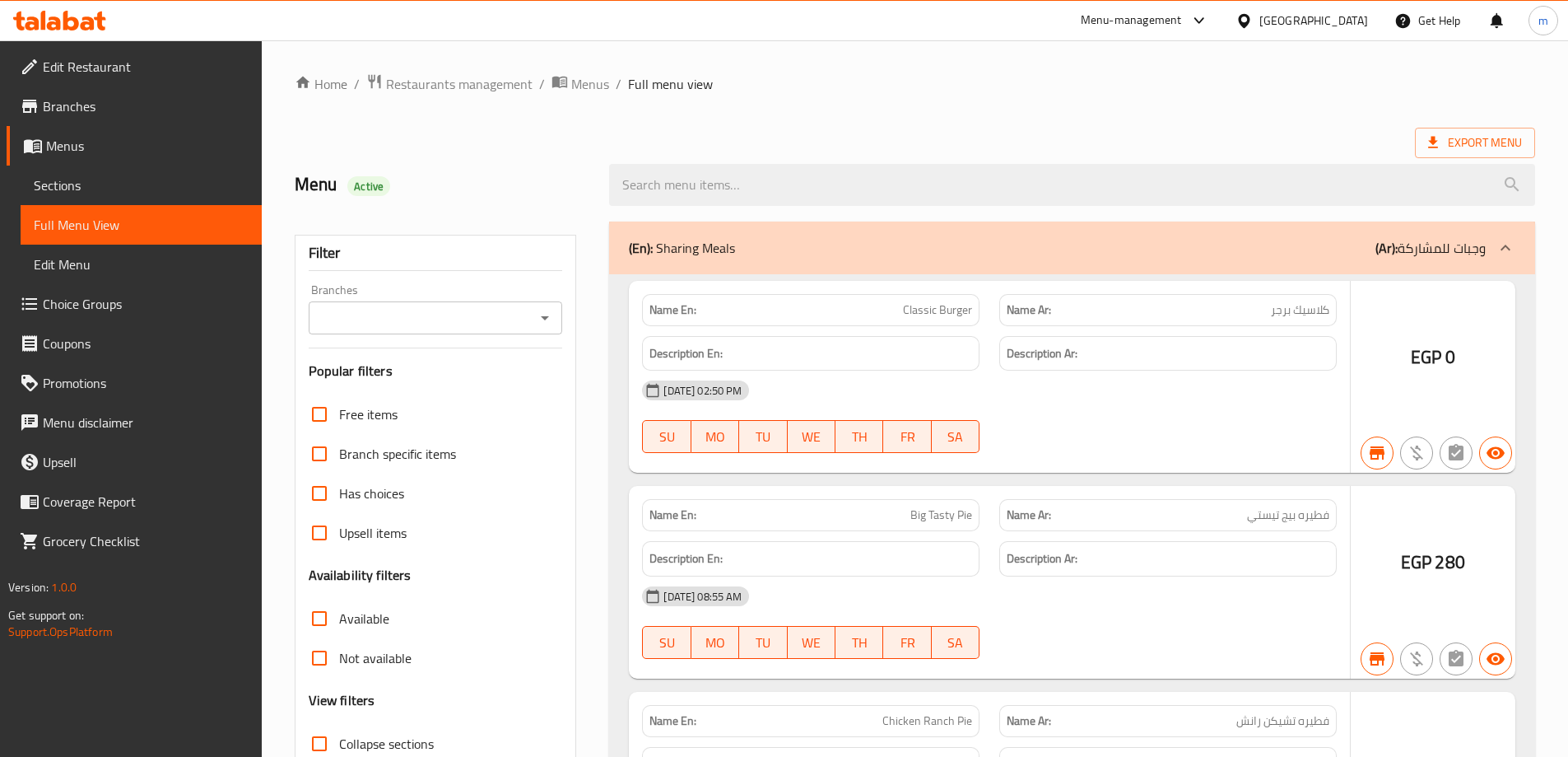
click at [100, 183] on div at bounding box center [784, 378] width 1568 height 757
click at [91, 184] on div at bounding box center [784, 378] width 1568 height 757
click at [69, 186] on div at bounding box center [784, 378] width 1568 height 757
click at [143, 231] on div at bounding box center [784, 378] width 1568 height 757
click at [130, 177] on div at bounding box center [784, 378] width 1568 height 757
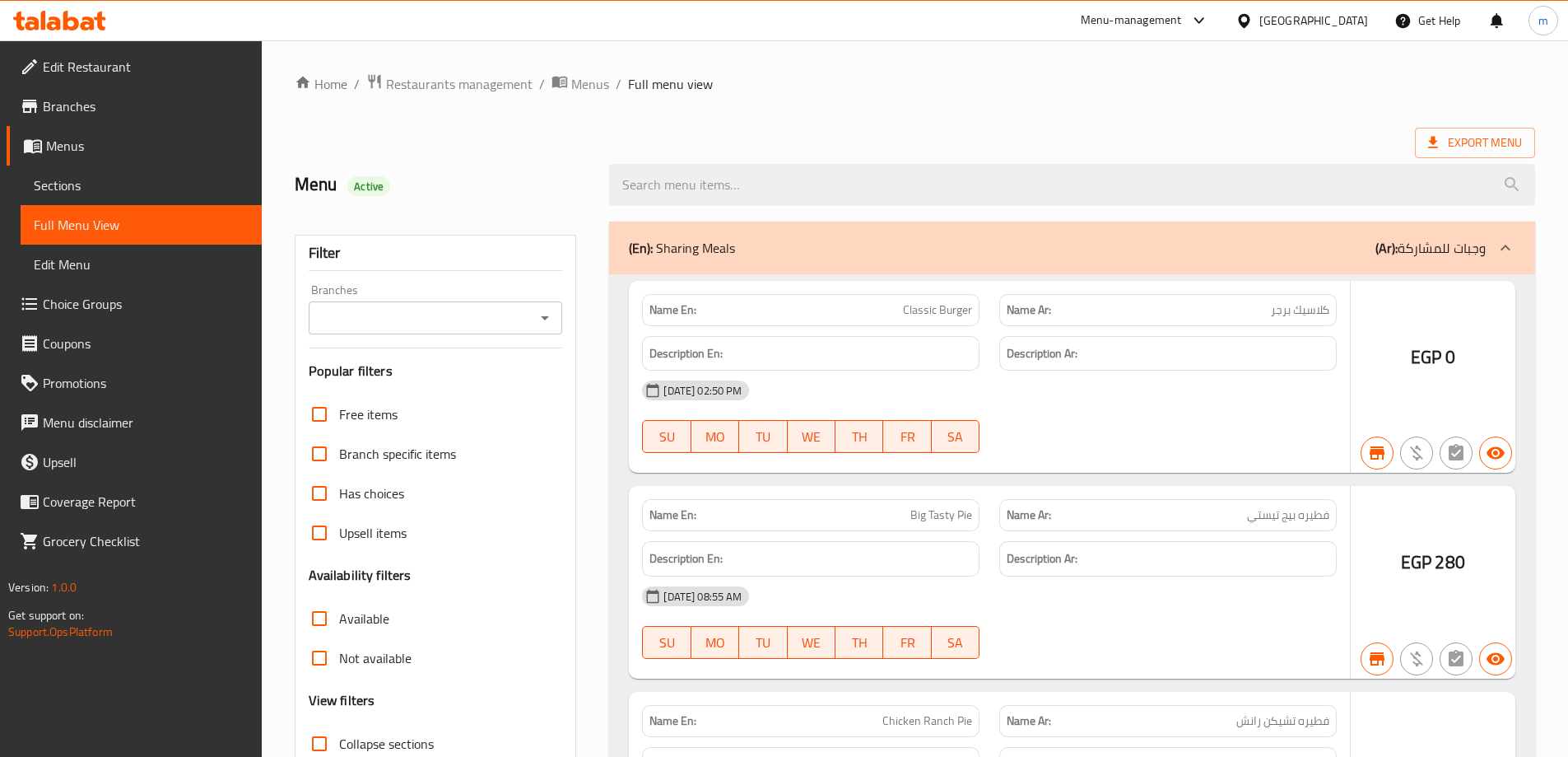
click at [130, 177] on div at bounding box center [784, 378] width 1568 height 757
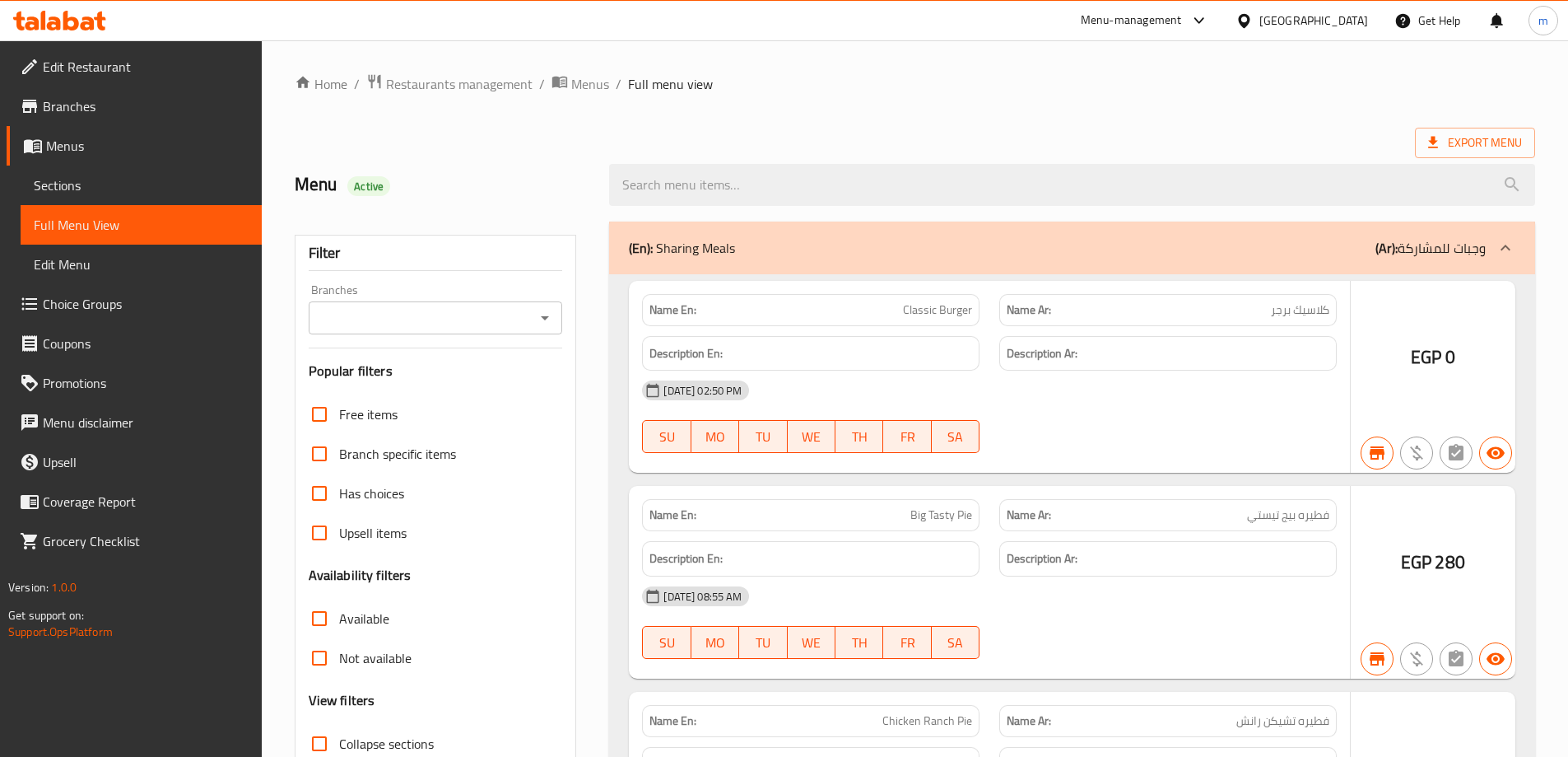
click at [130, 177] on div at bounding box center [784, 378] width 1568 height 757
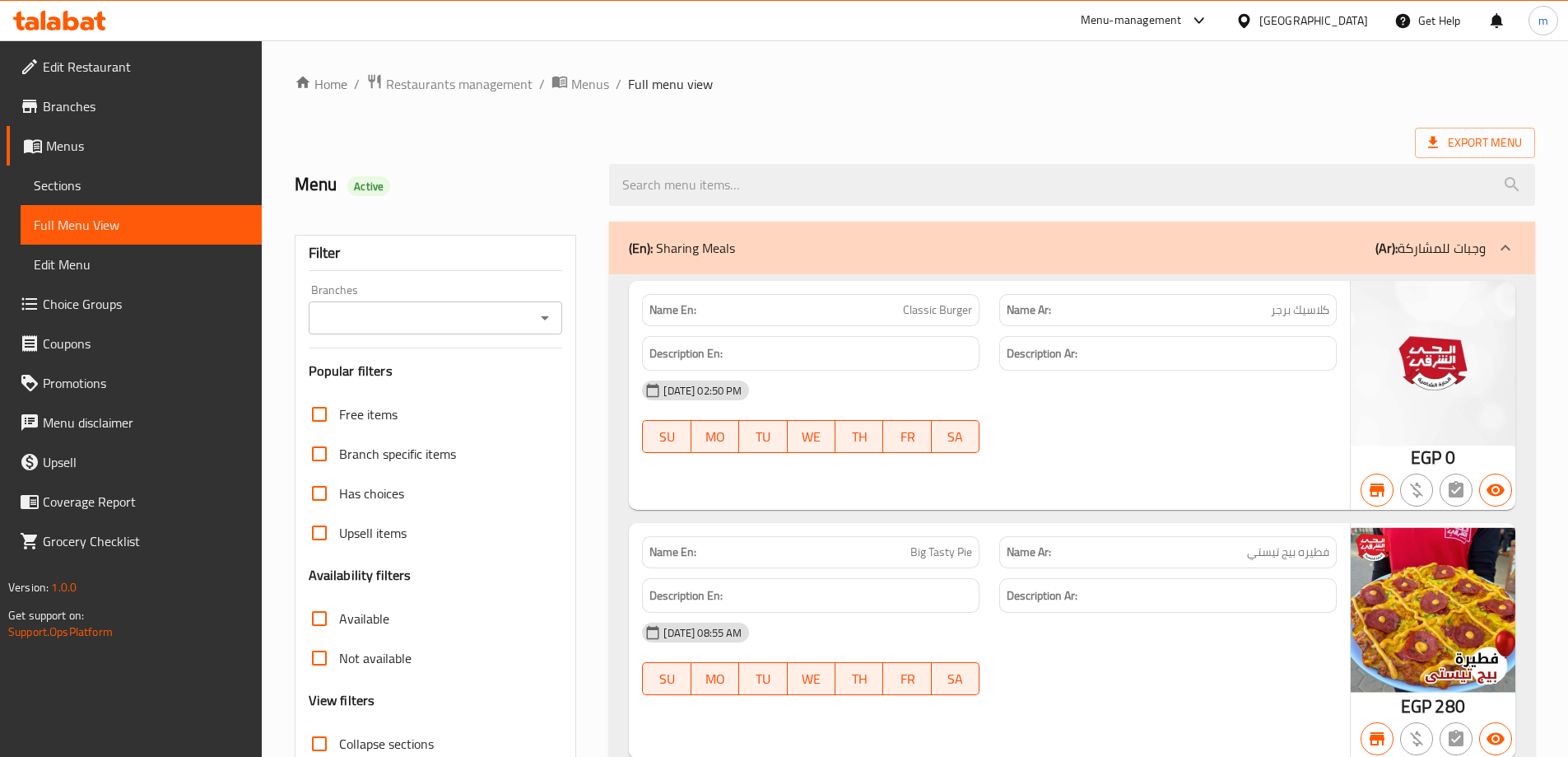
click at [130, 177] on span "Sections" at bounding box center [141, 186] width 215 height 20
click at [131, 177] on span "Sections" at bounding box center [141, 186] width 215 height 20
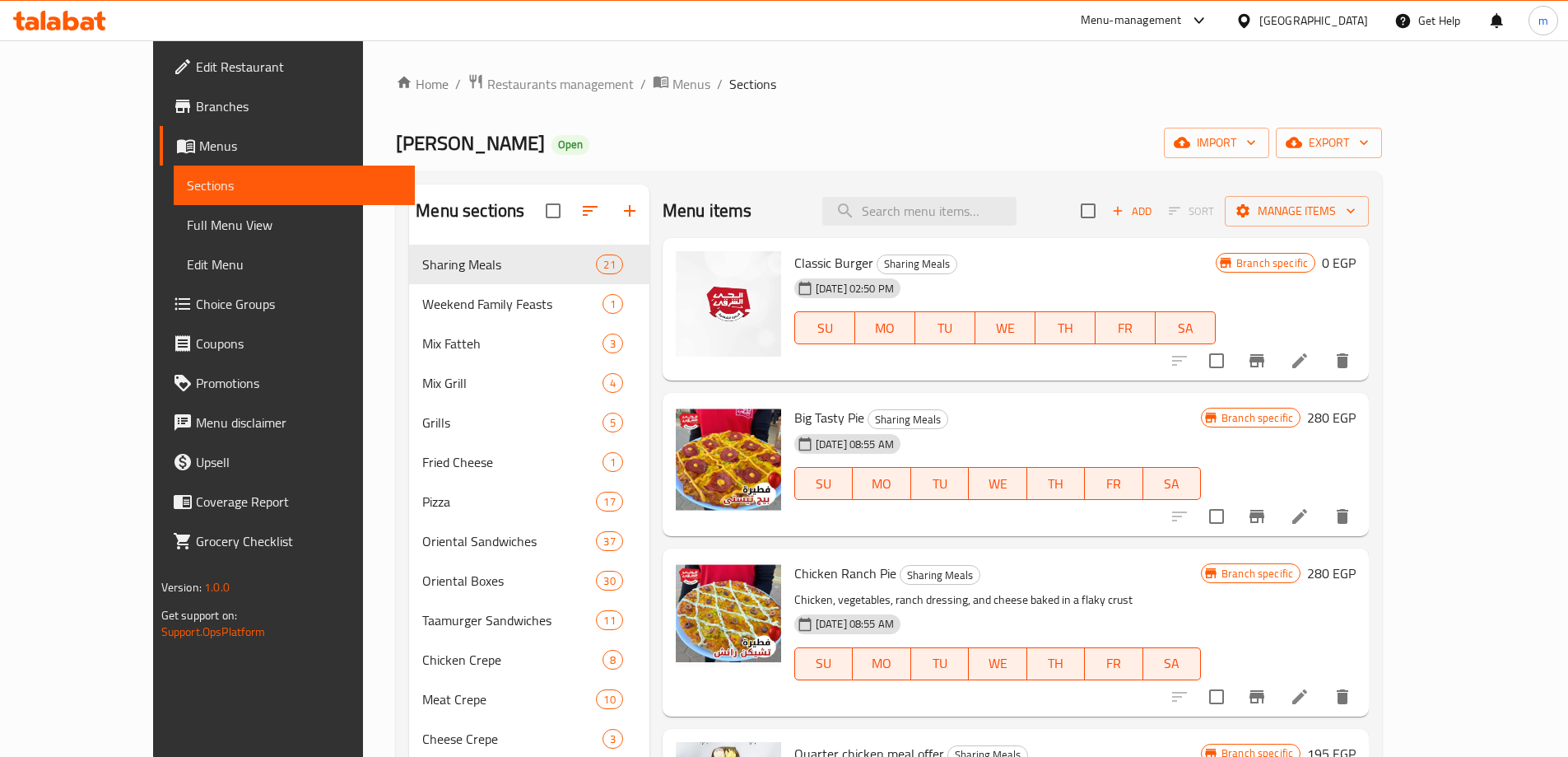
click at [219, 181] on span "Sections" at bounding box center [294, 186] width 215 height 20
click at [1277, 356] on button "Branch-specific-item" at bounding box center [1257, 360] width 39 height 40
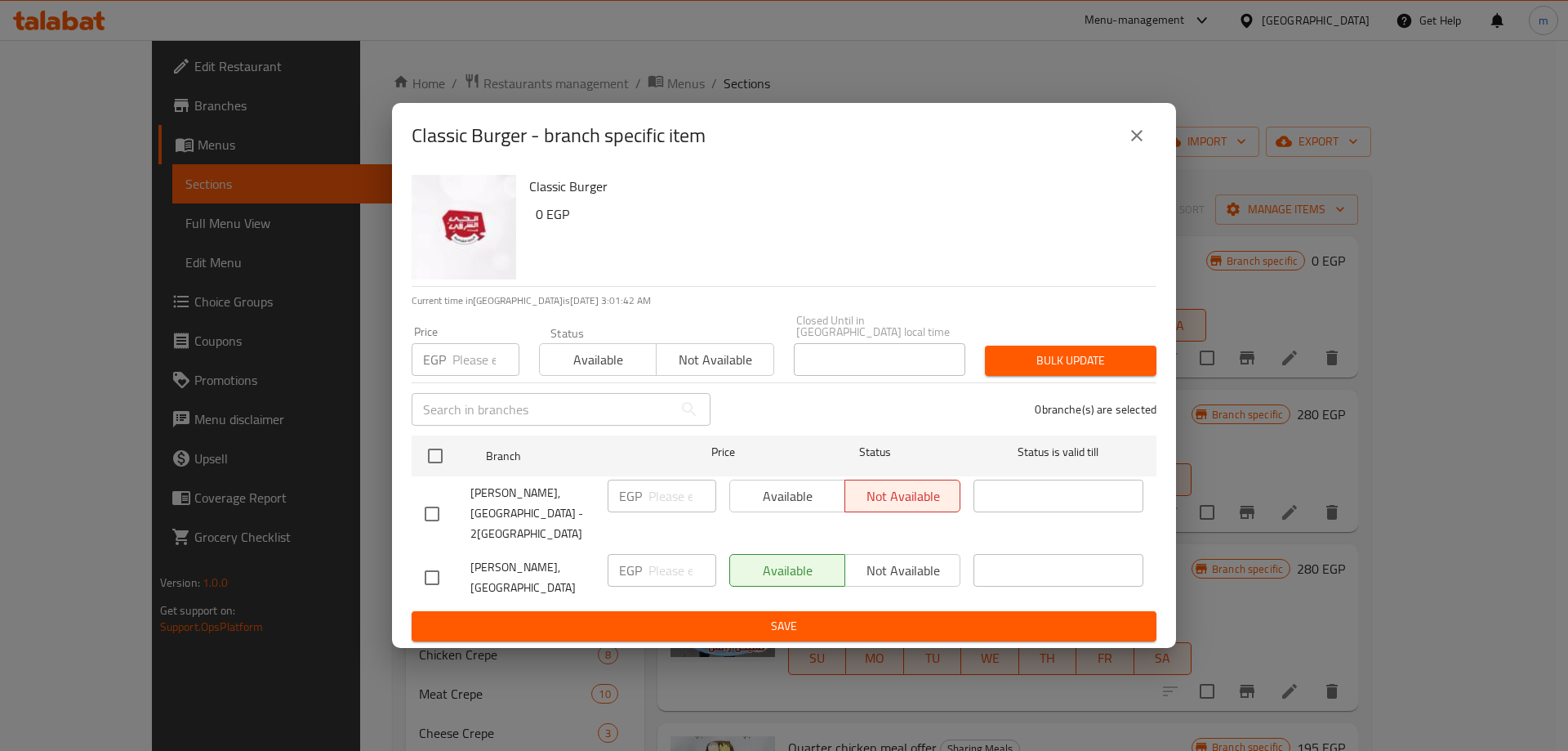
click at [1138, 141] on icon "close" at bounding box center [1136, 136] width 12 height 12
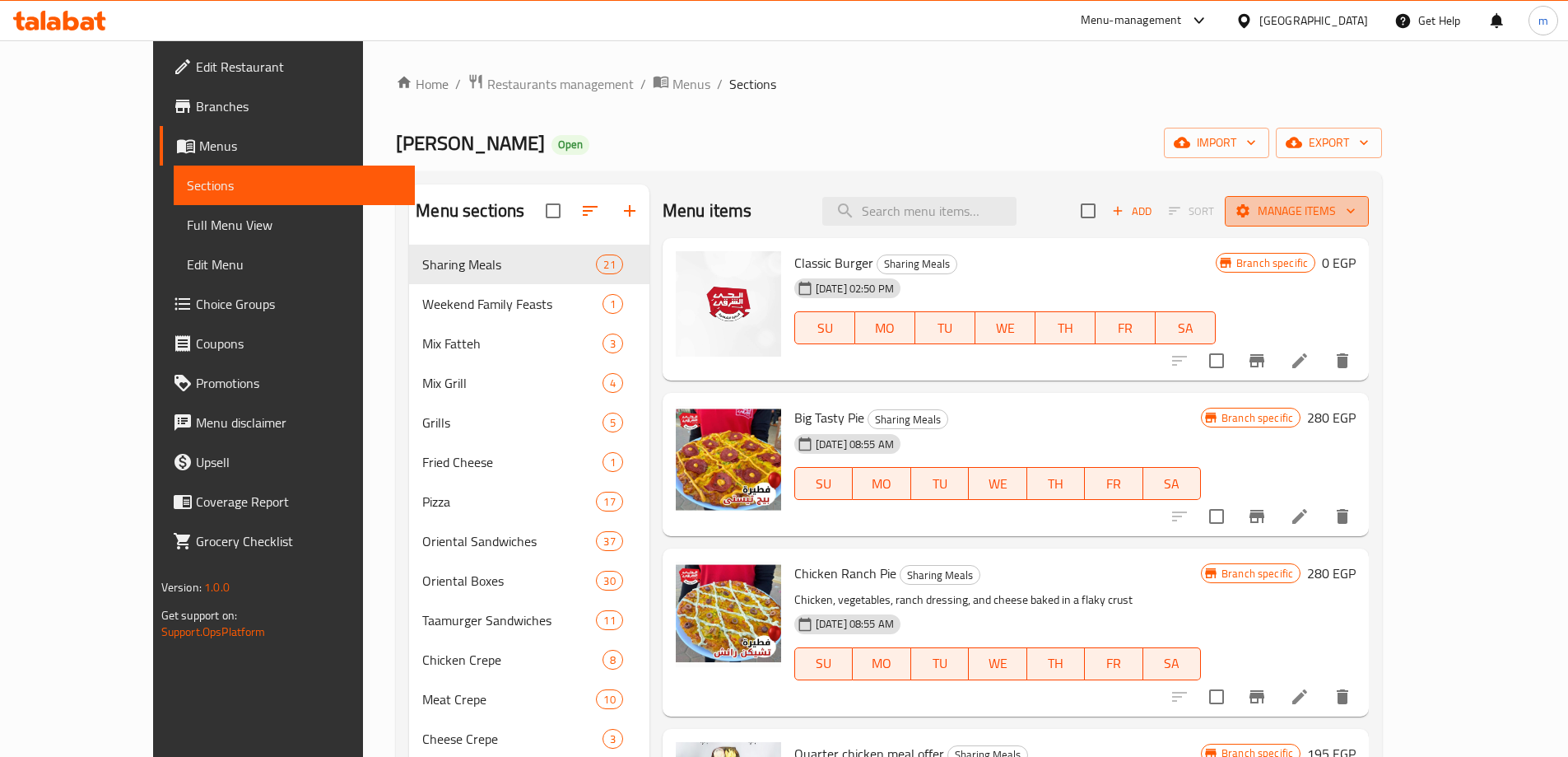
click at [1356, 209] on span "Manage items" at bounding box center [1297, 211] width 118 height 20
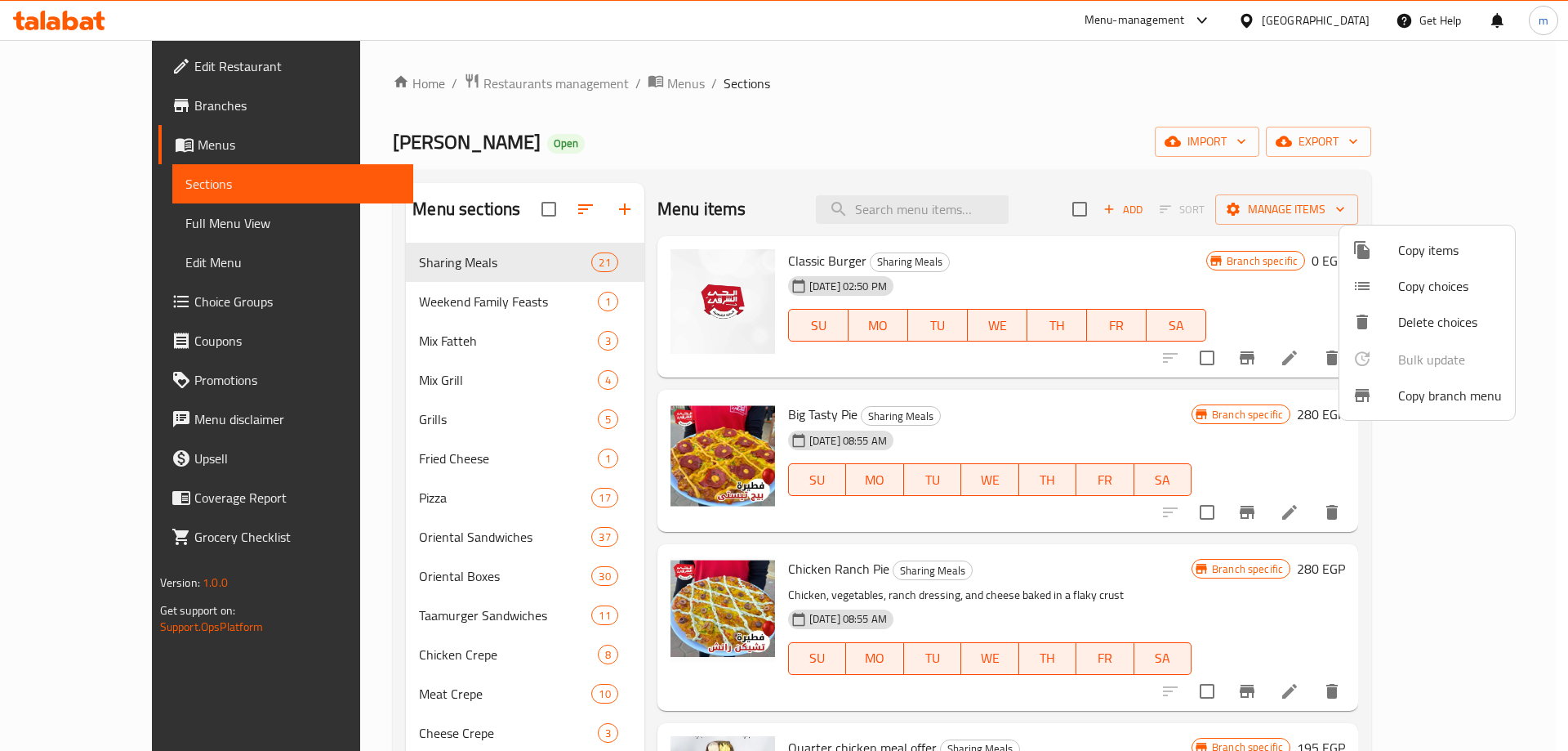
click at [921, 107] on div at bounding box center [784, 376] width 1568 height 751
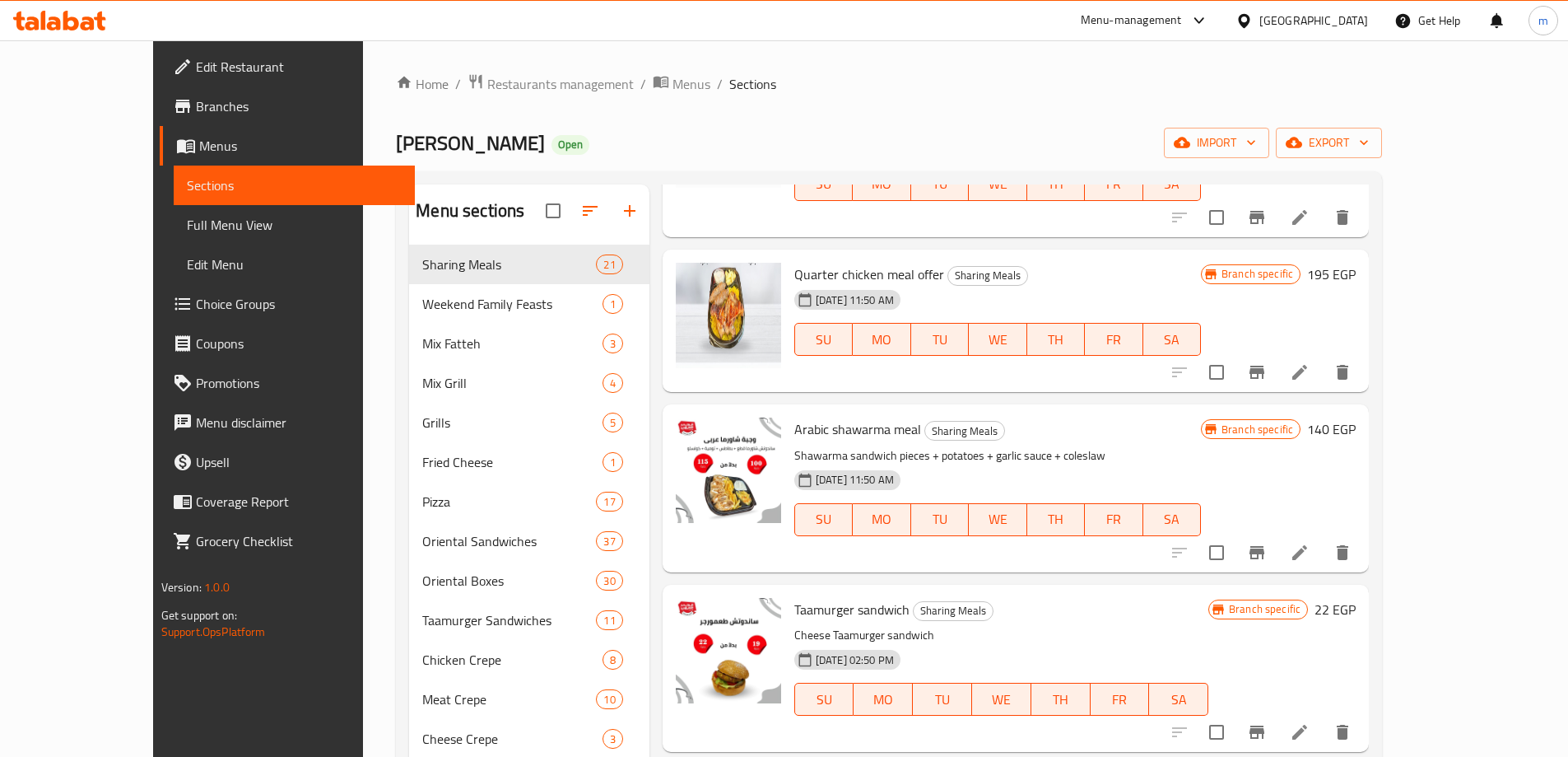
scroll to position [494, 0]
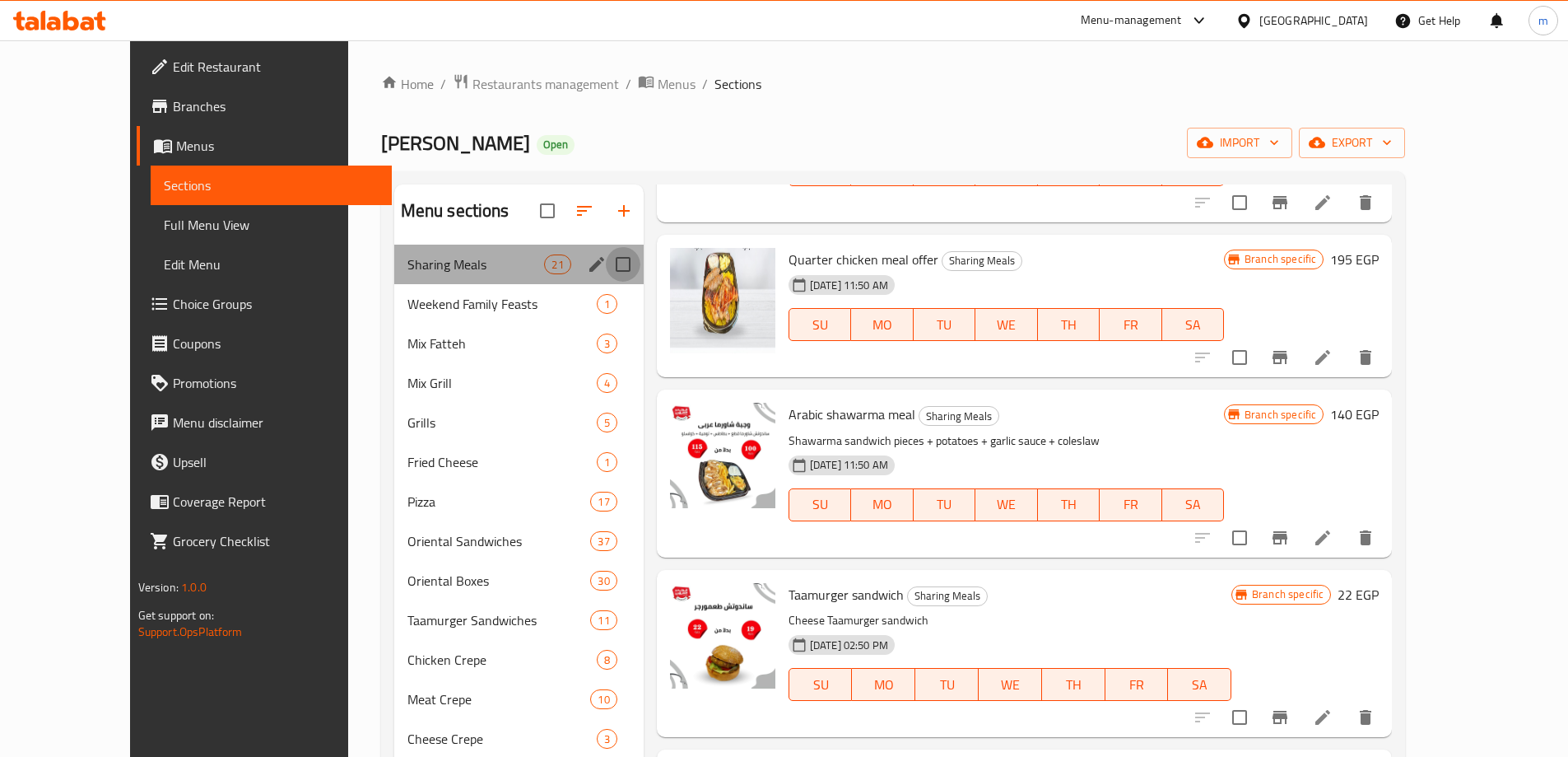
click at [606, 265] on input "Menu sections" at bounding box center [624, 265] width 35 height 35
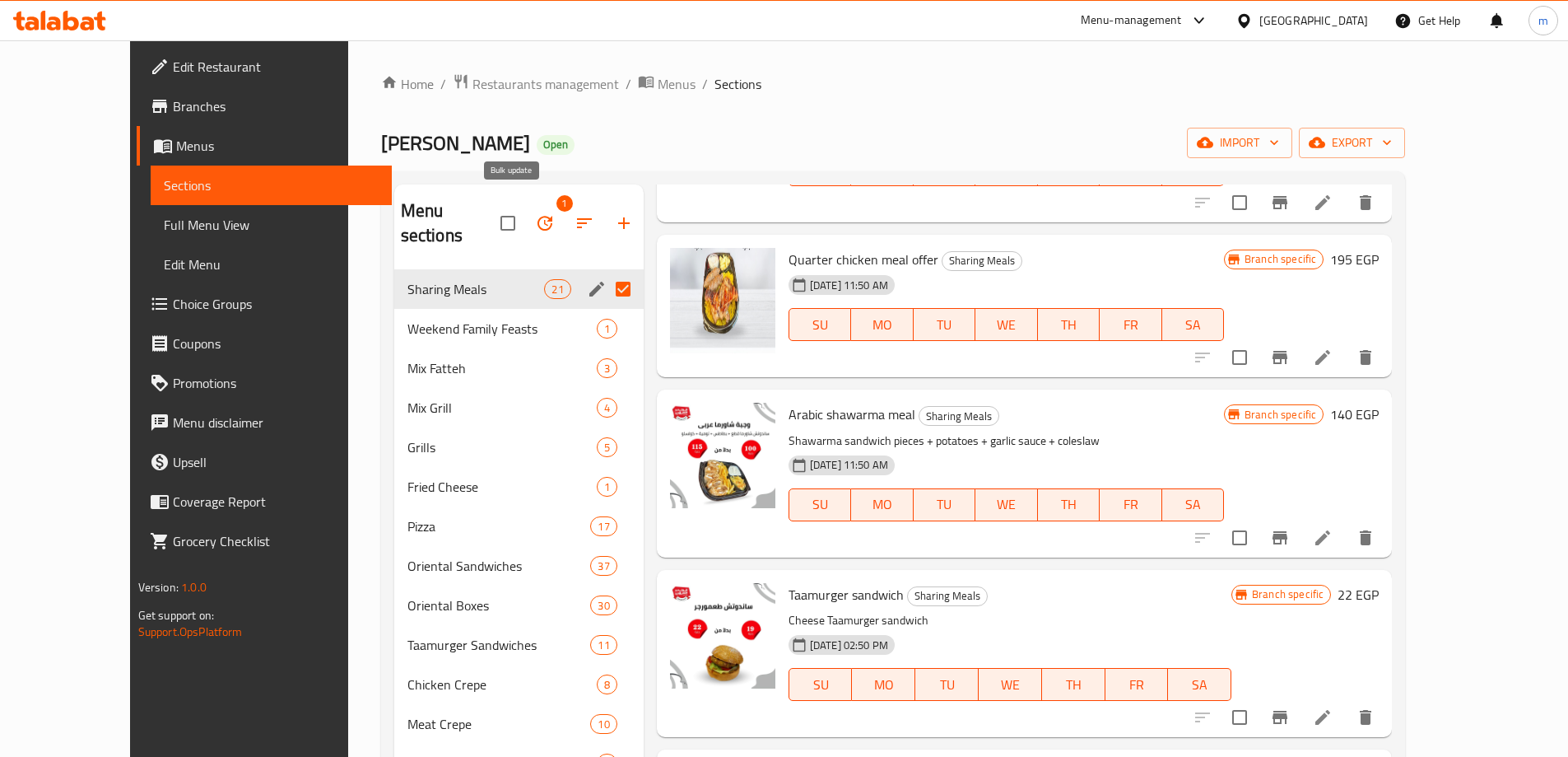
click at [536, 216] on icon "button" at bounding box center [546, 223] width 20 height 20
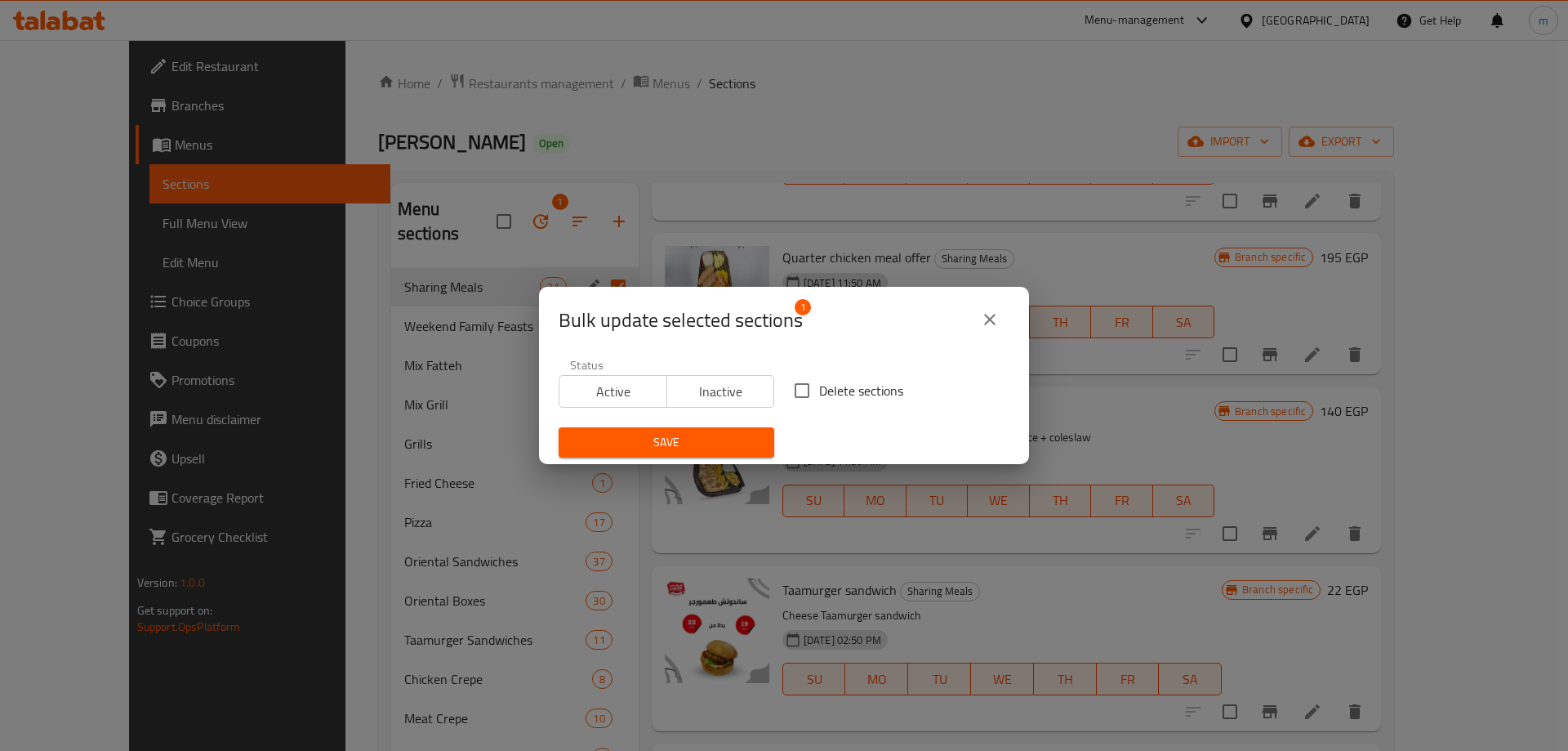
click at [992, 313] on icon "close" at bounding box center [990, 320] width 20 height 20
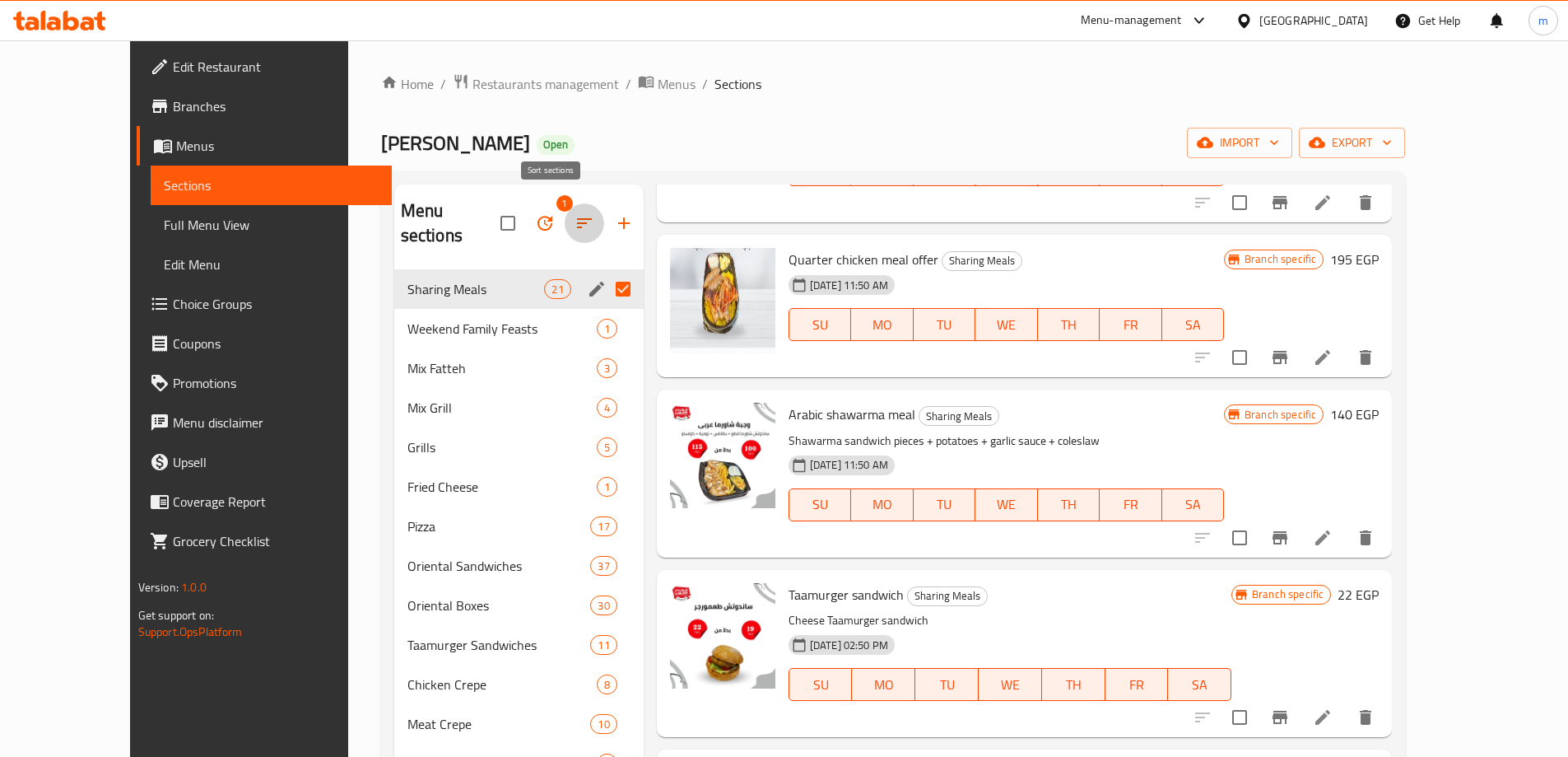
click at [575, 213] on icon "button" at bounding box center [585, 223] width 20 height 20
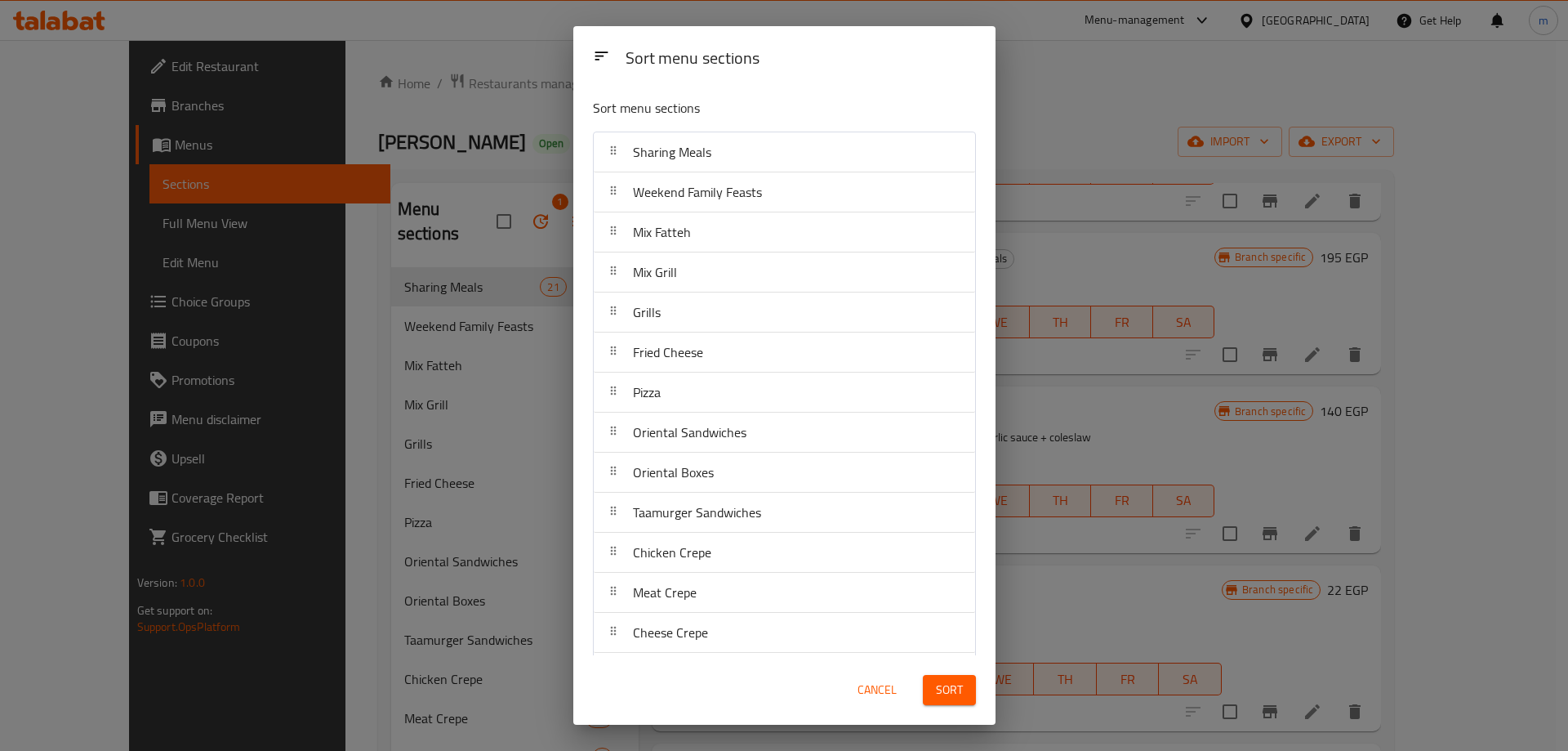
click at [614, 156] on icon at bounding box center [613, 150] width 13 height 13
click at [501, 256] on div "Sort menu sections Sort menu sections Sharing Meals Weekend Family Feasts Mix F…" at bounding box center [784, 376] width 1568 height 751
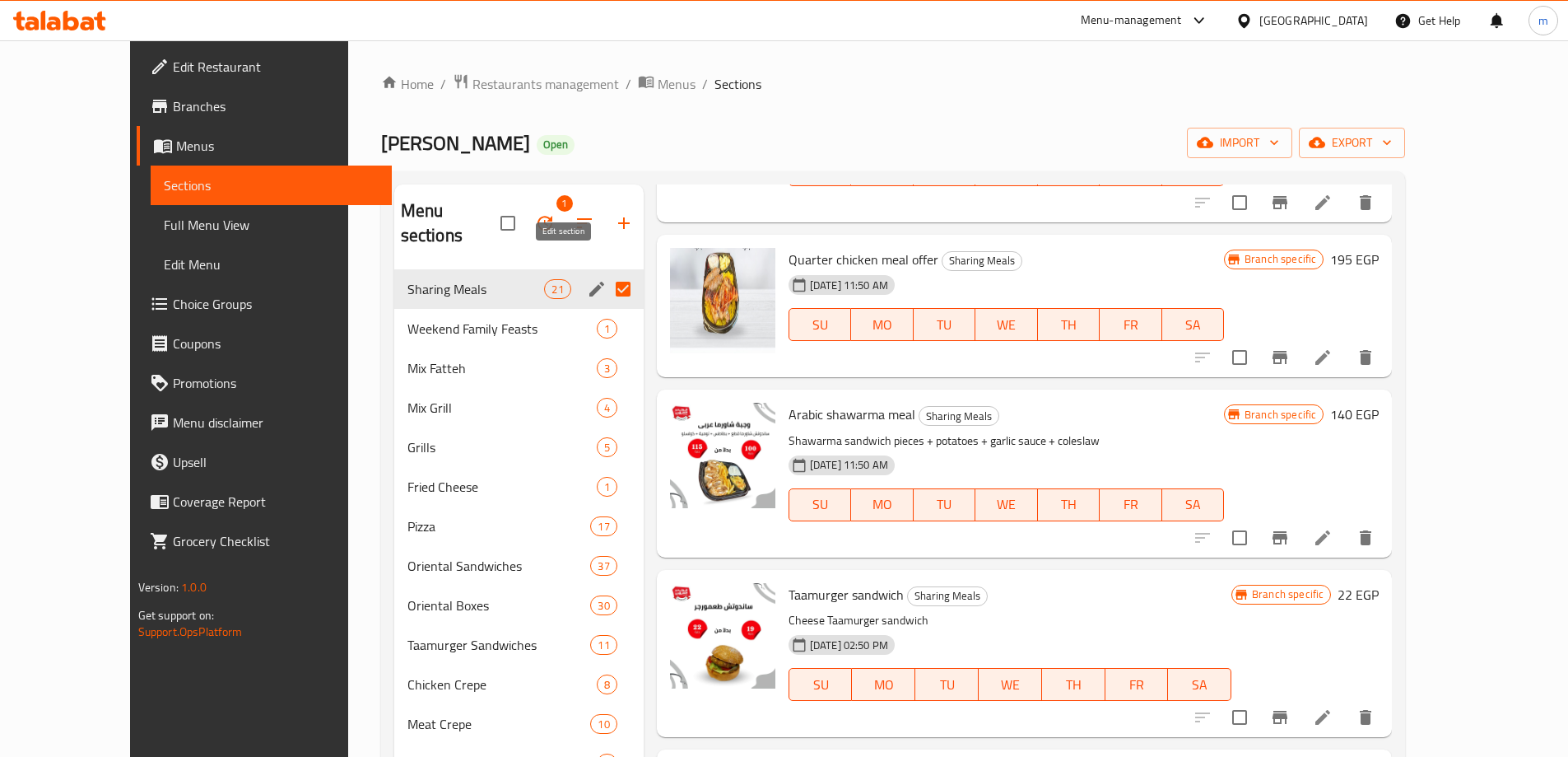
click at [587, 279] on icon "edit" at bounding box center [597, 289] width 20 height 20
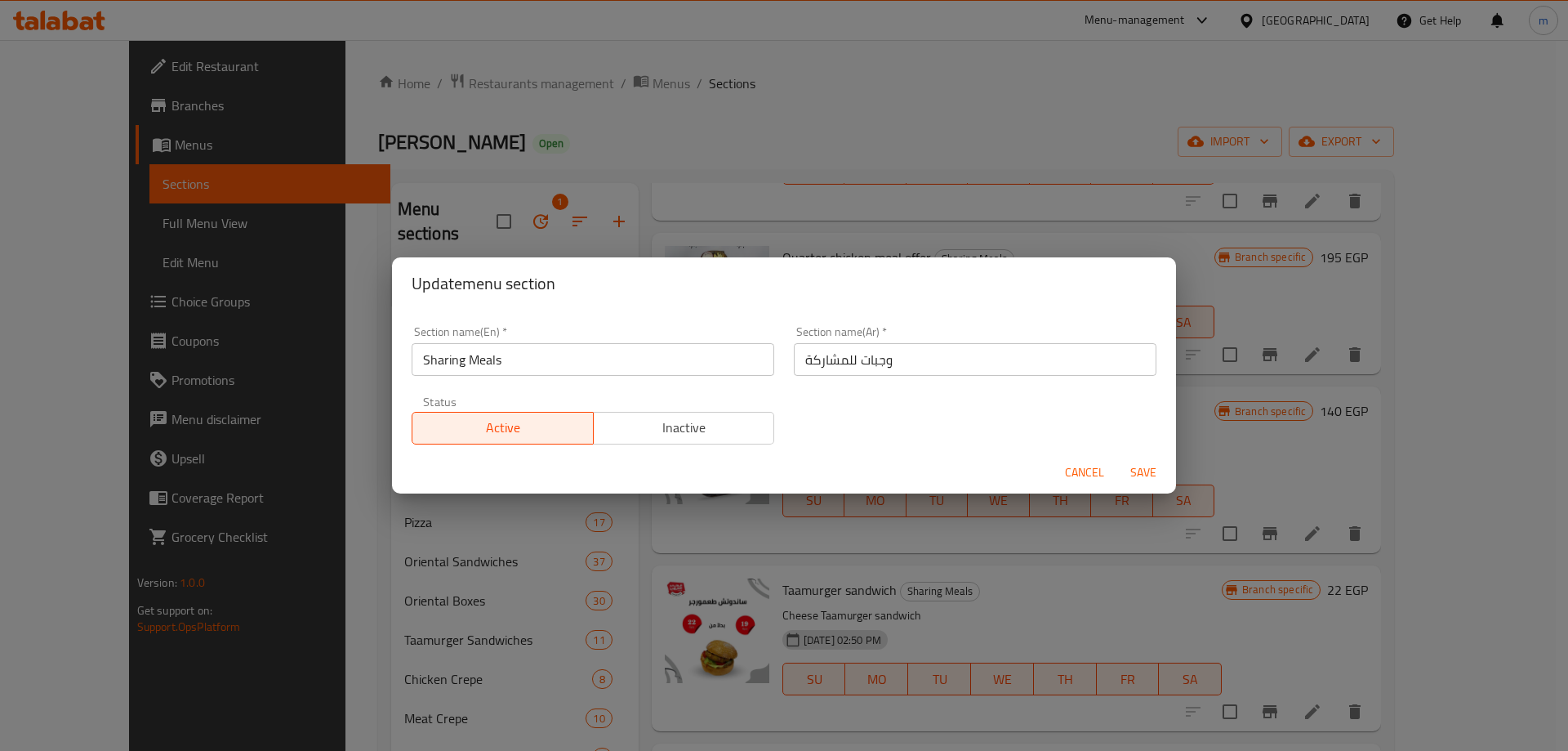
click at [620, 191] on div "Update menu section Section name(En)   * Sharing Meals Section name(En) * Secti…" at bounding box center [784, 376] width 1568 height 751
click at [668, 170] on div "Update menu section Section name(En)   * Sharing Meals Section name(En) * Secti…" at bounding box center [784, 376] width 1568 height 751
click at [1094, 461] on button "Cancel" at bounding box center [1084, 472] width 52 height 30
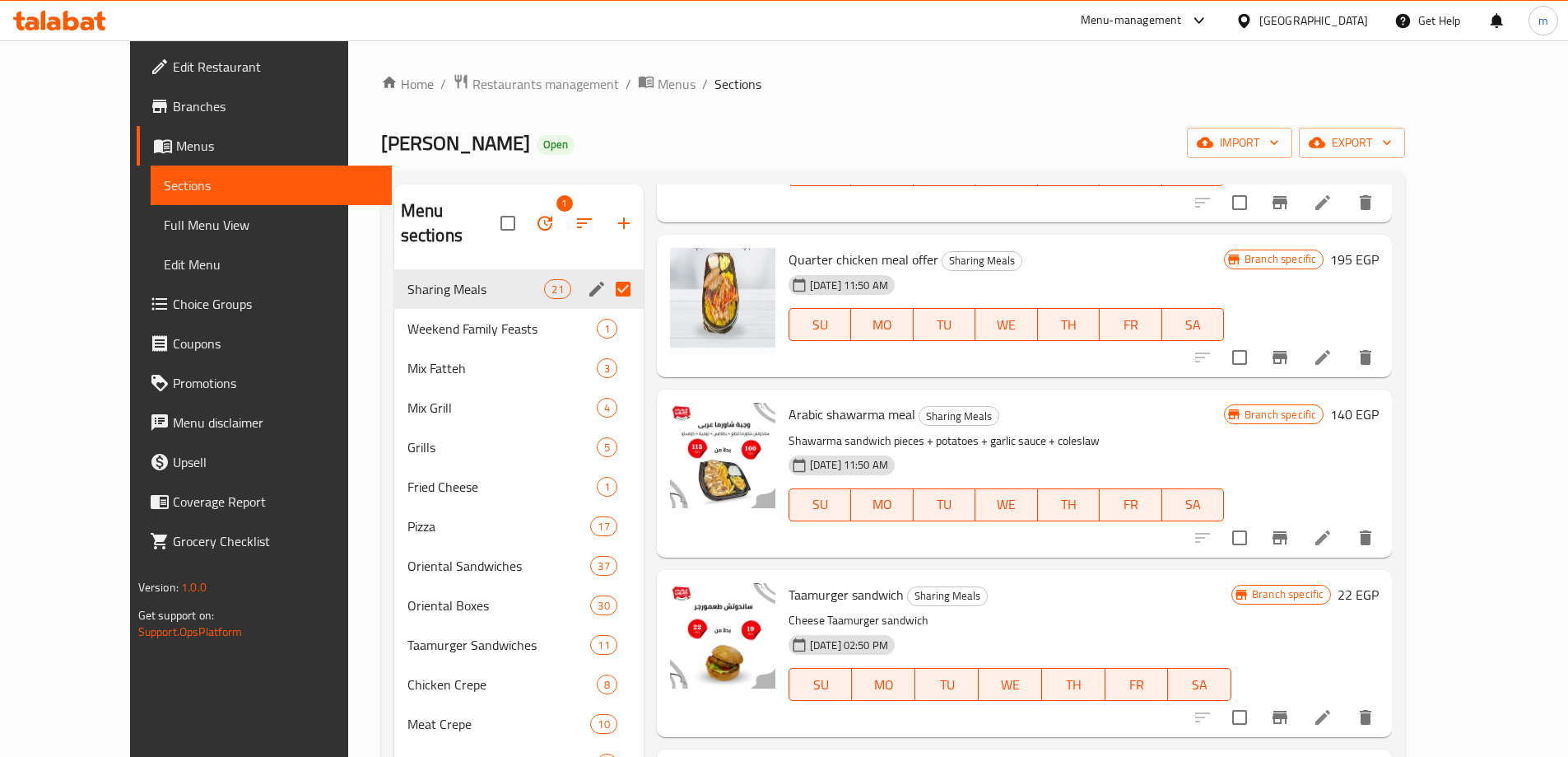
click at [606, 272] on input "Menu sections" at bounding box center [624, 289] width 35 height 35
checkbox input "false"
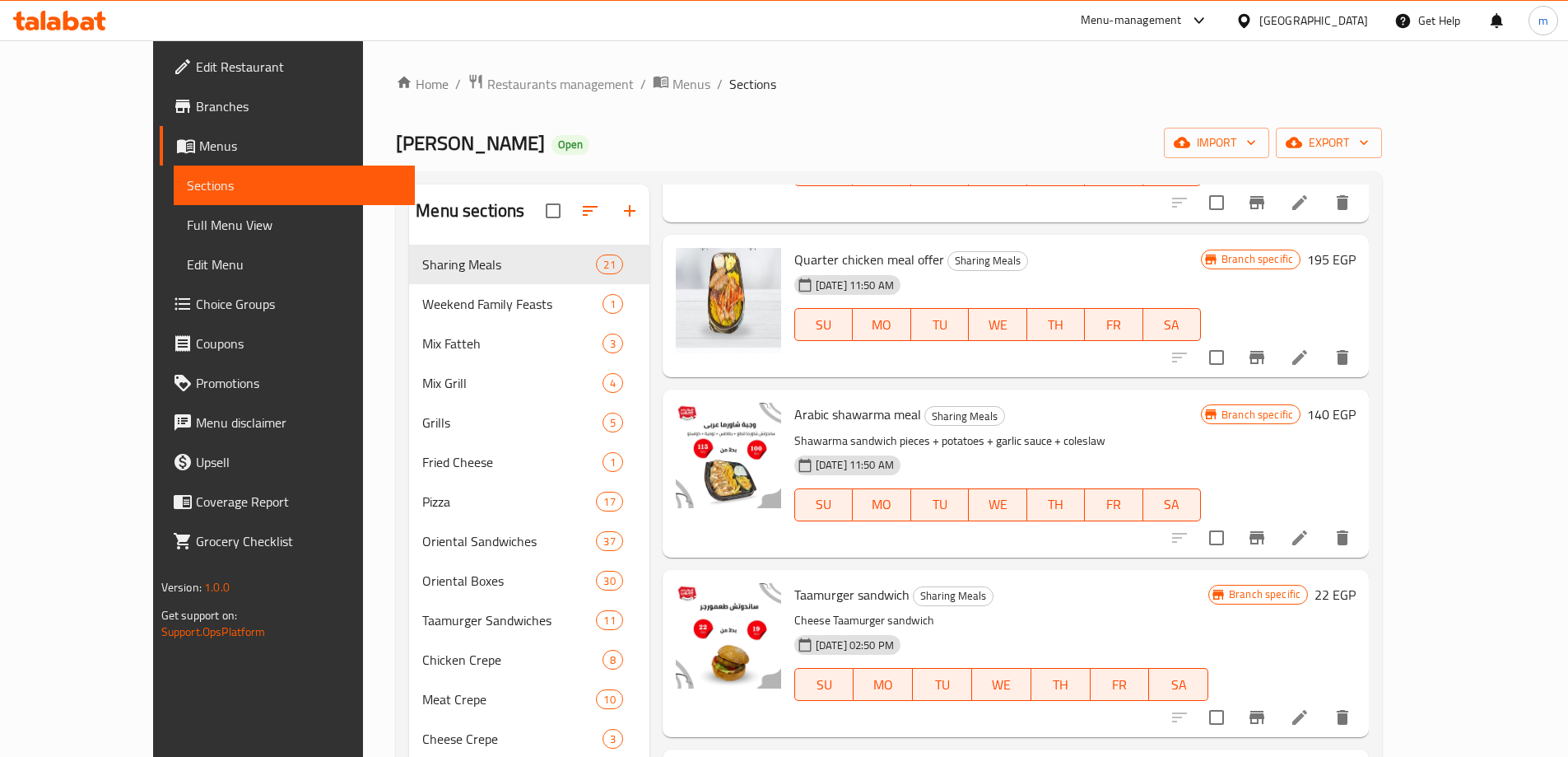
click at [647, 130] on div "[PERSON_NAME] Open import export" at bounding box center [889, 142] width 987 height 30
click at [658, 139] on div "[PERSON_NAME] Open import export" at bounding box center [889, 142] width 987 height 30
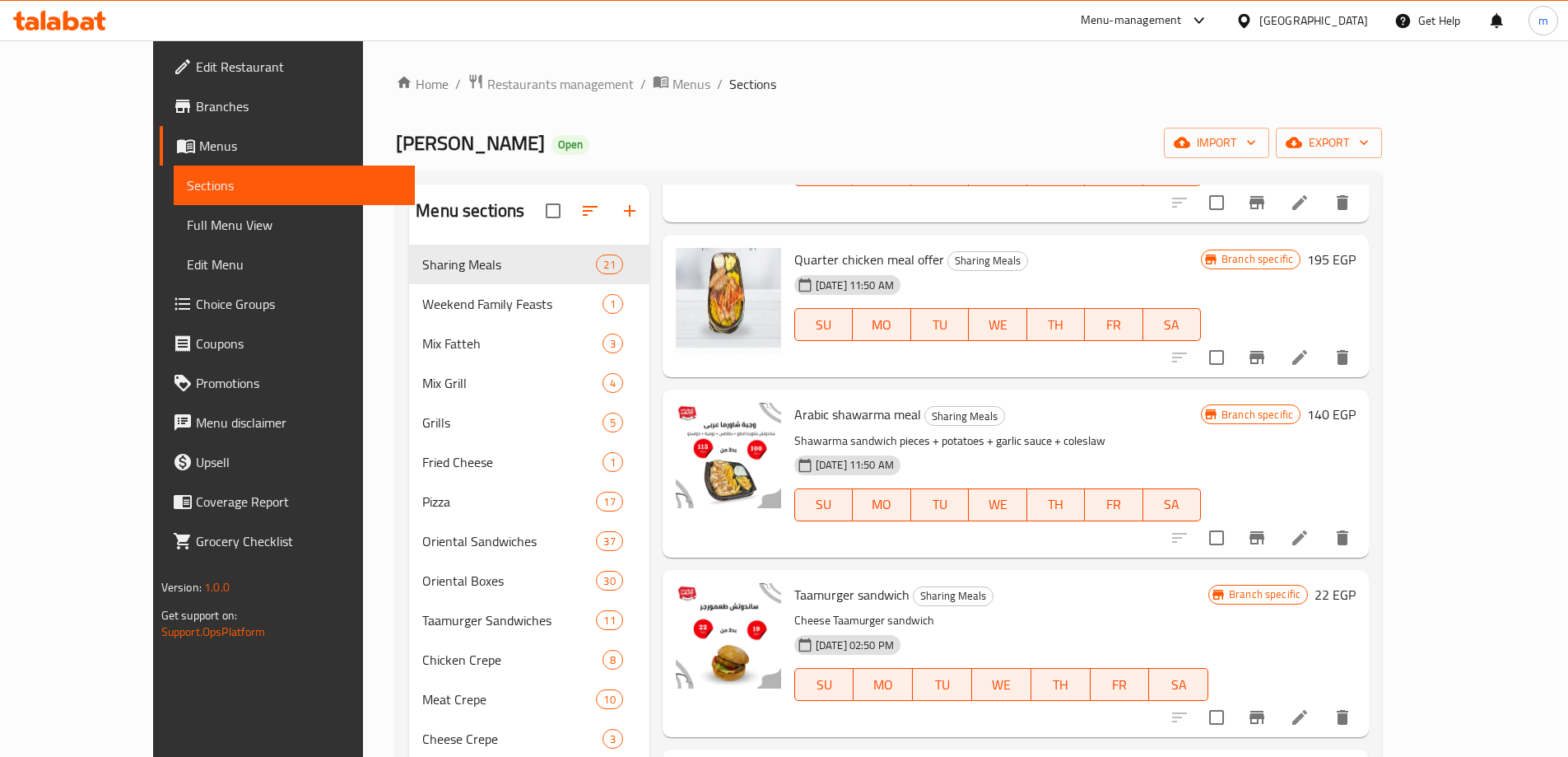
click at [658, 139] on div "[PERSON_NAME] Open import export" at bounding box center [889, 142] width 987 height 30
